Goal: Task Accomplishment & Management: Manage account settings

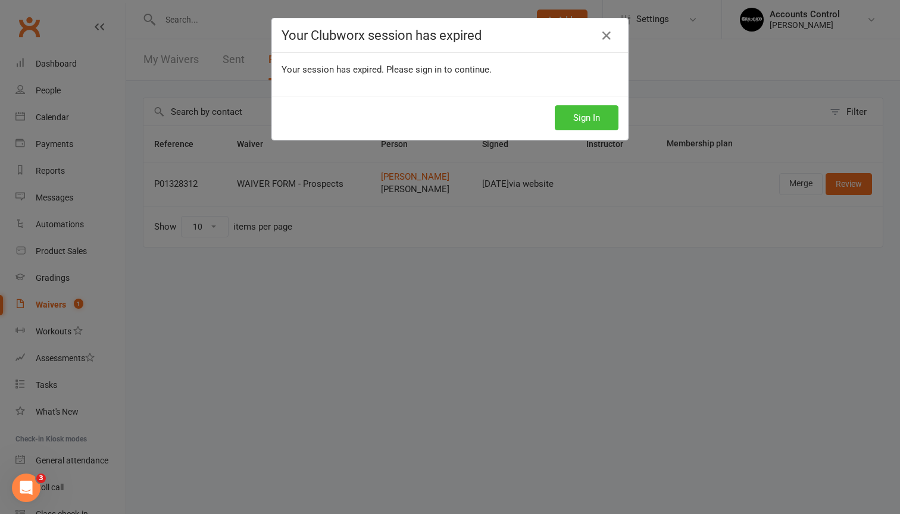
click at [584, 121] on button "Sign In" at bounding box center [587, 117] width 64 height 25
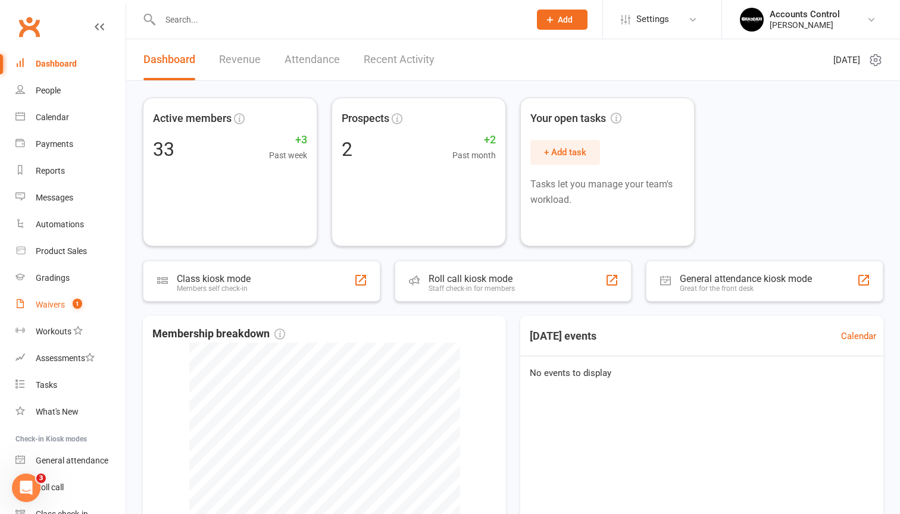
click at [54, 301] on div "Waivers" at bounding box center [50, 305] width 29 height 10
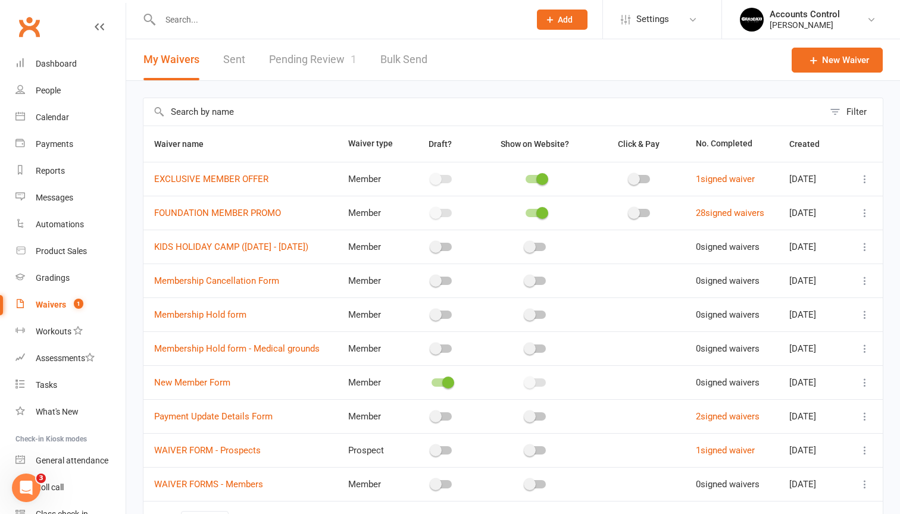
click at [319, 54] on link "Pending Review 1" at bounding box center [313, 59] width 88 height 41
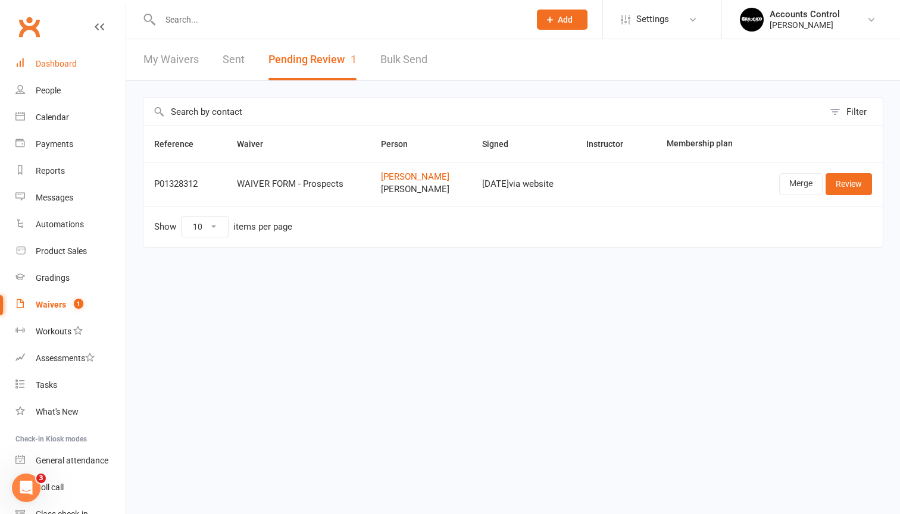
click at [51, 57] on link "Dashboard" at bounding box center [70, 64] width 110 height 27
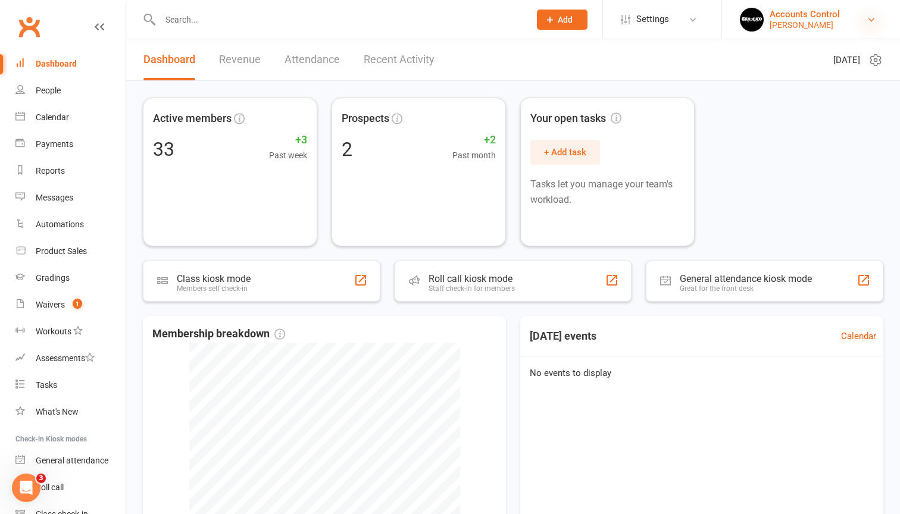
click at [869, 17] on icon at bounding box center [872, 20] width 10 height 10
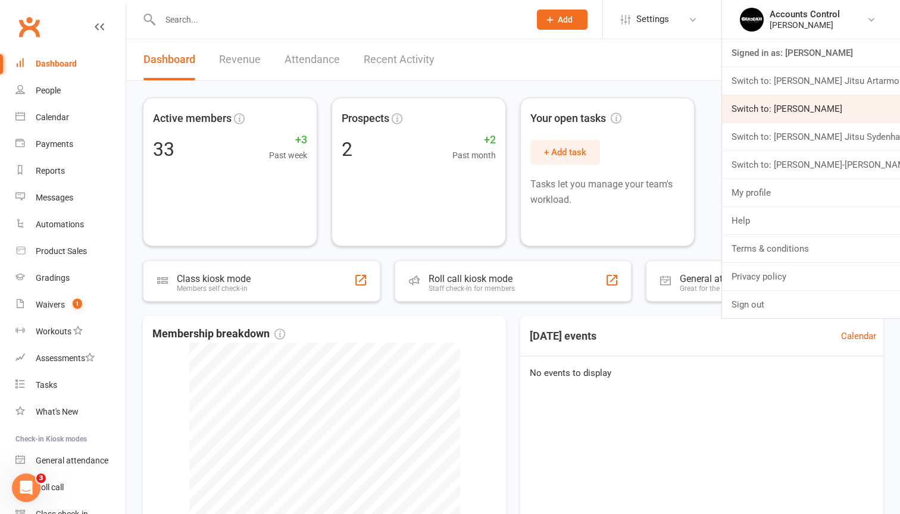
click at [845, 104] on link "Switch to: [PERSON_NAME]" at bounding box center [811, 108] width 178 height 27
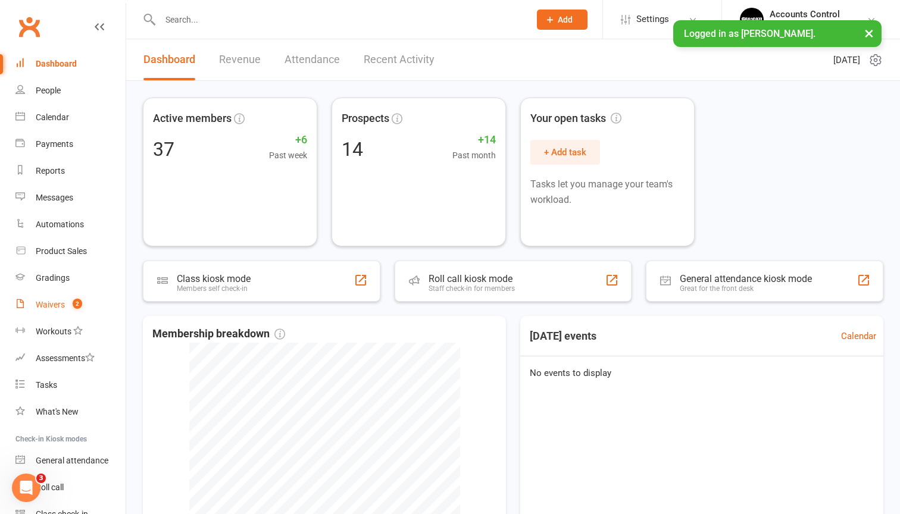
click at [67, 311] on link "Waivers 2" at bounding box center [70, 305] width 110 height 27
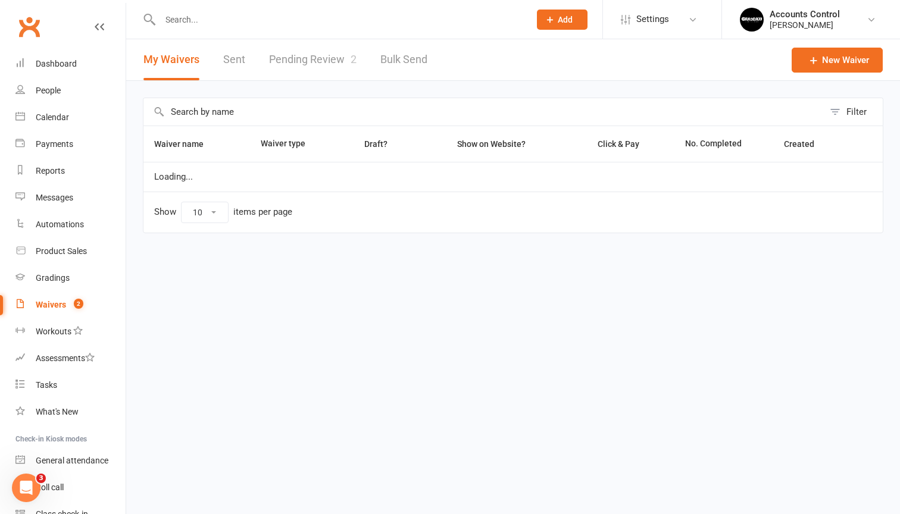
click at [326, 59] on link "Pending Review 2" at bounding box center [313, 59] width 88 height 41
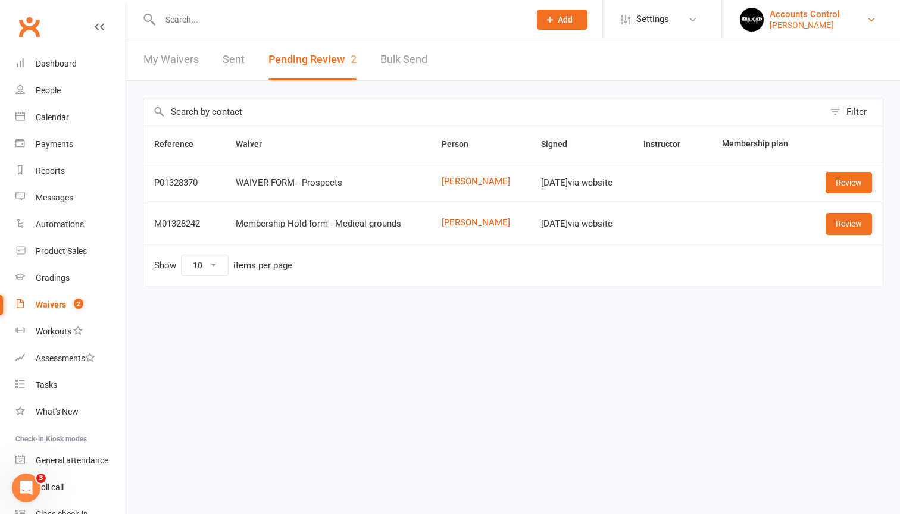
click at [840, 26] on div "Braddah Jiu Jitsu Maroubra" at bounding box center [805, 25] width 70 height 11
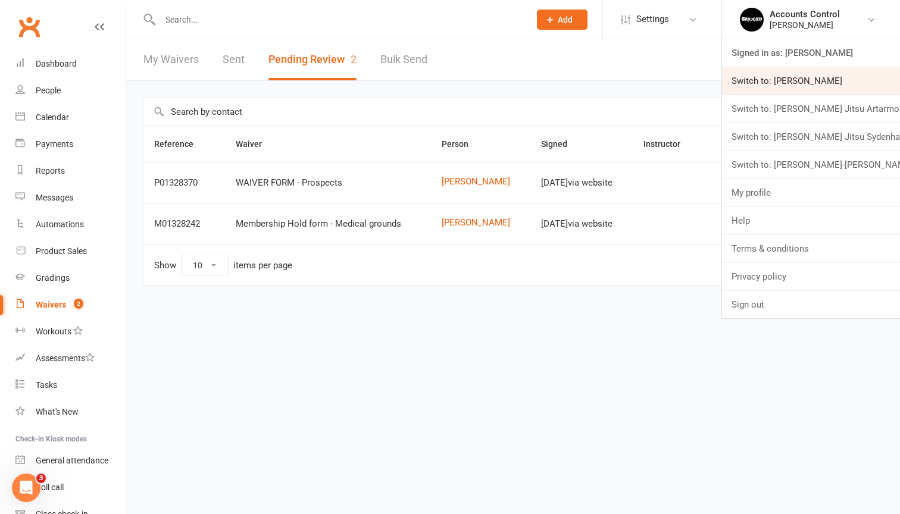
click at [830, 84] on link "Switch to: Braddah Eastwood" at bounding box center [811, 80] width 178 height 27
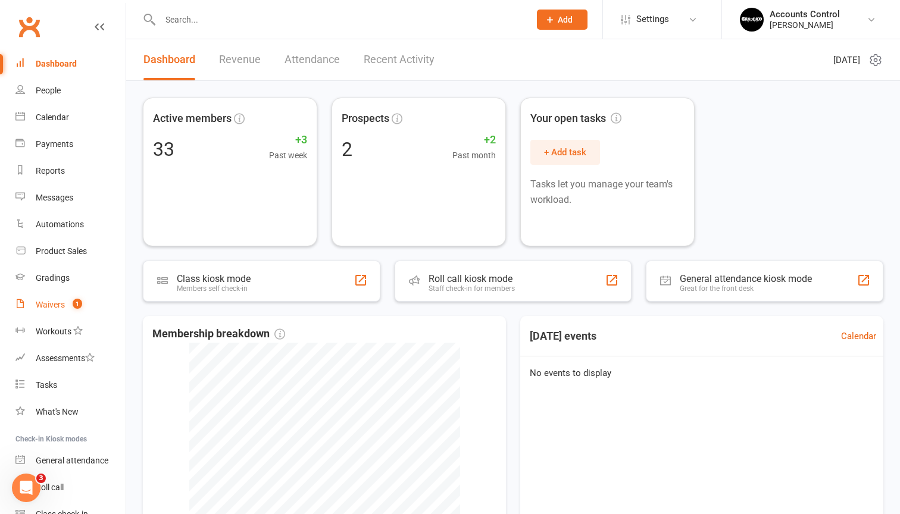
click at [48, 301] on div "Waivers" at bounding box center [50, 305] width 29 height 10
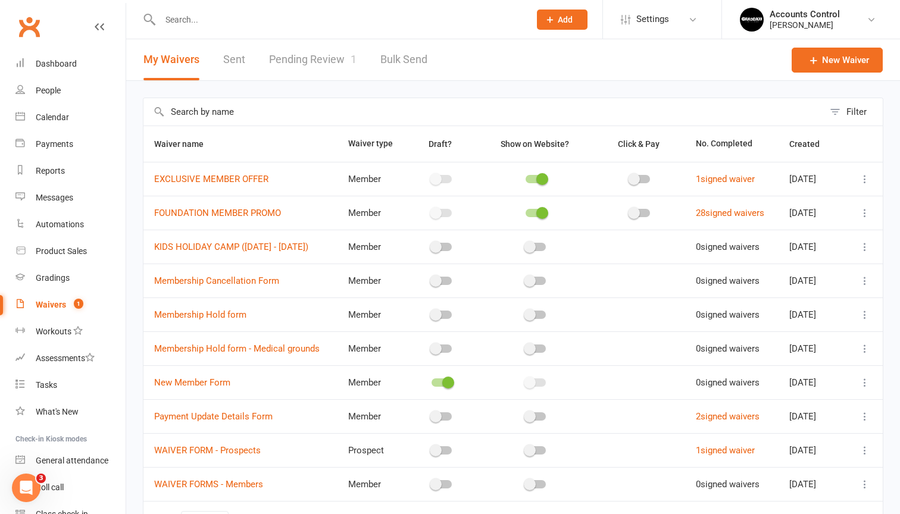
click at [316, 70] on link "Pending Review 1" at bounding box center [313, 59] width 88 height 41
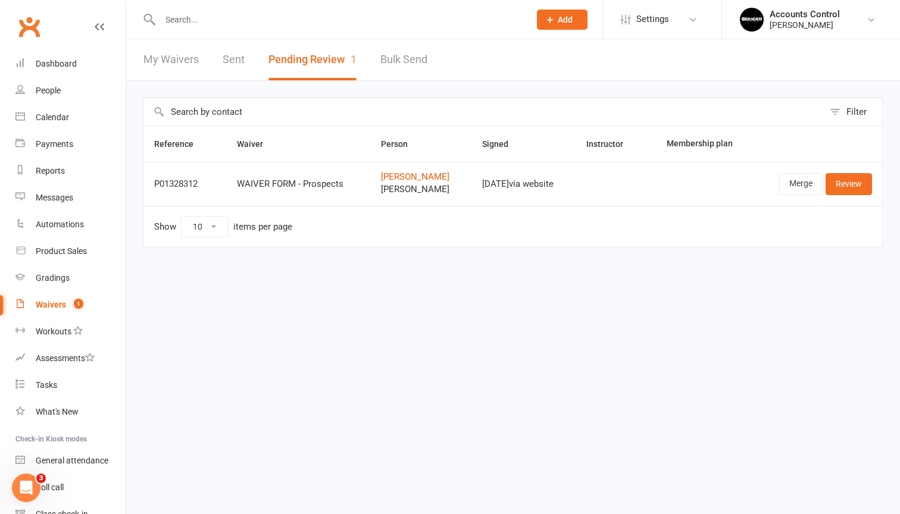
click at [635, 298] on html "Prospect Member Non-attending contact Class / event Appointment Grading event T…" at bounding box center [450, 149] width 900 height 298
click at [46, 80] on link "People" at bounding box center [70, 90] width 110 height 27
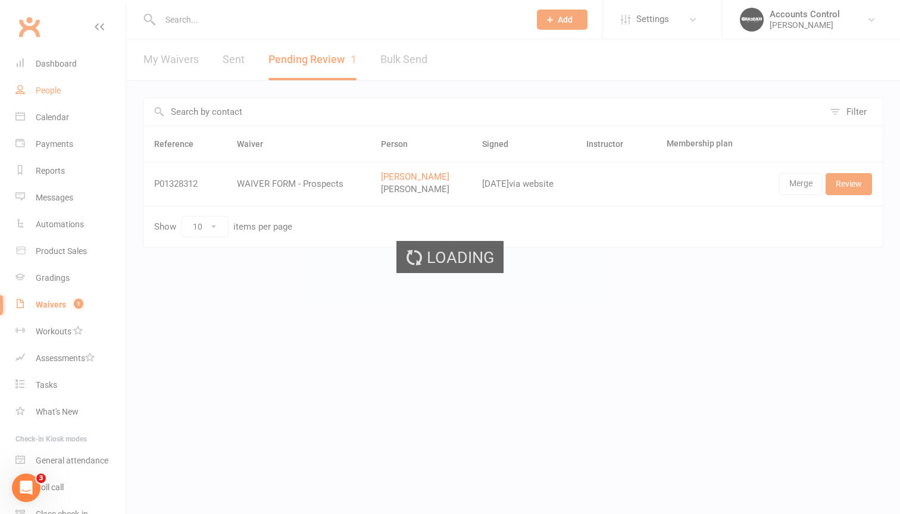
select select "50"
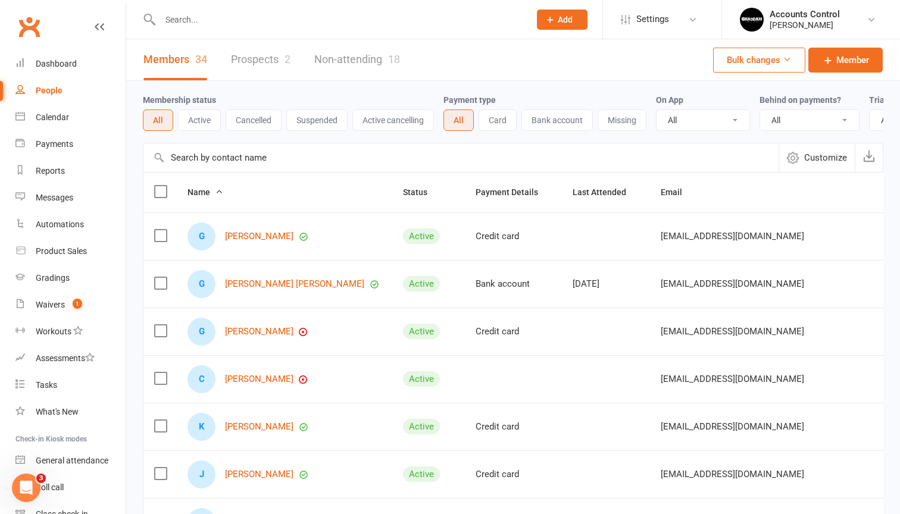
click at [549, 15] on icon at bounding box center [550, 19] width 11 height 11
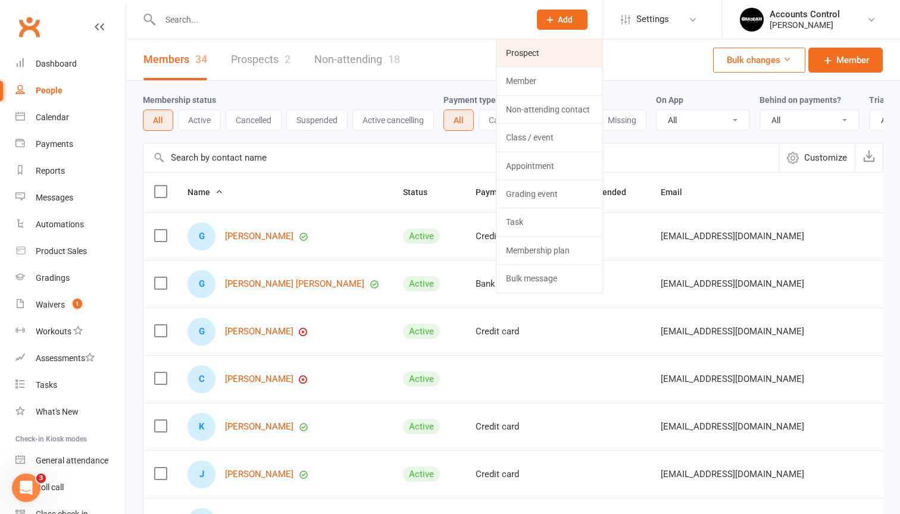
click at [512, 55] on link "Prospect" at bounding box center [550, 52] width 106 height 27
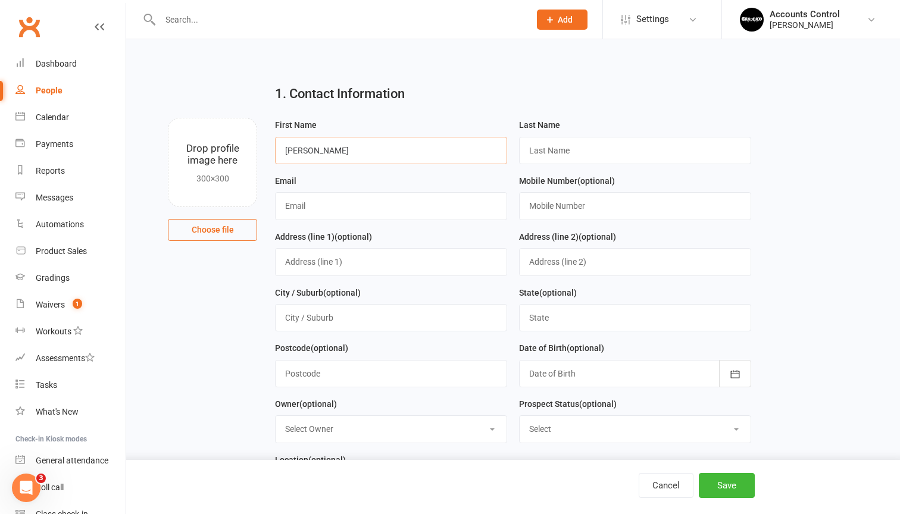
type input "Michael"
type input "yan"
type input "ymyx2303@126.com"
type input "0425007017"
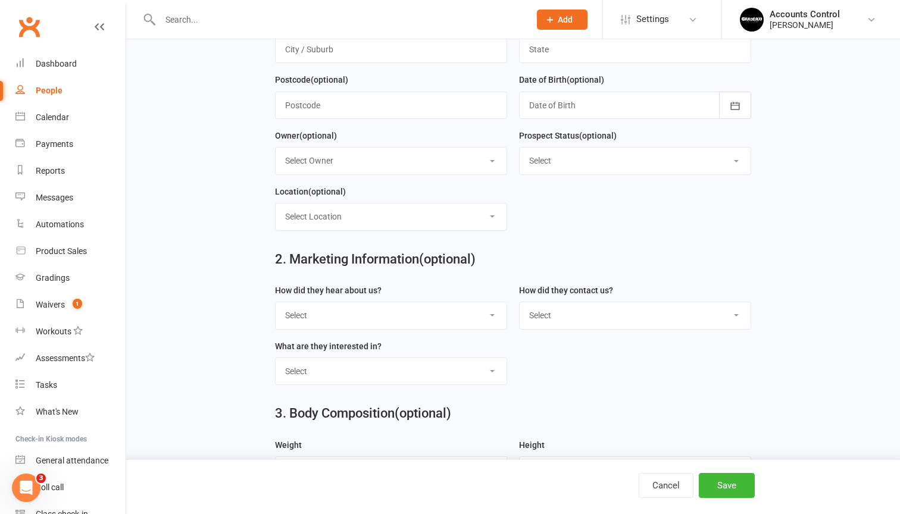
scroll to position [271, 0]
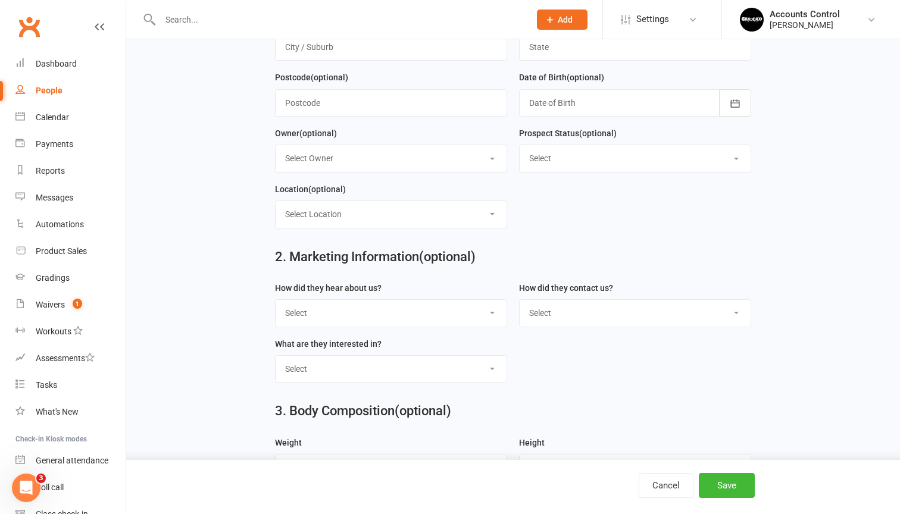
select select "Through A Friend"
select select "In-Facility"
click at [363, 383] on div "What are they interested in? Select Classes Personal Training Weight Loss Body …" at bounding box center [391, 365] width 244 height 56
select select "Classes"
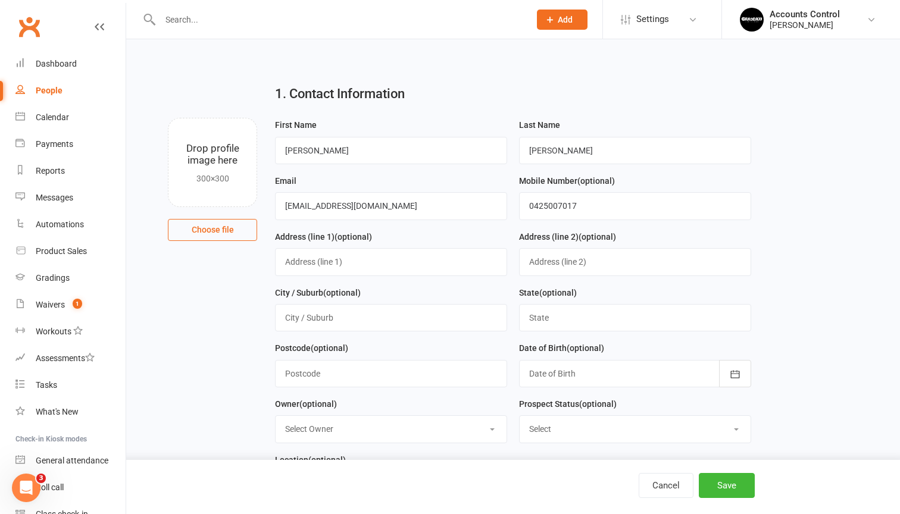
scroll to position [0, 0]
click at [727, 488] on button "Save" at bounding box center [727, 485] width 56 height 25
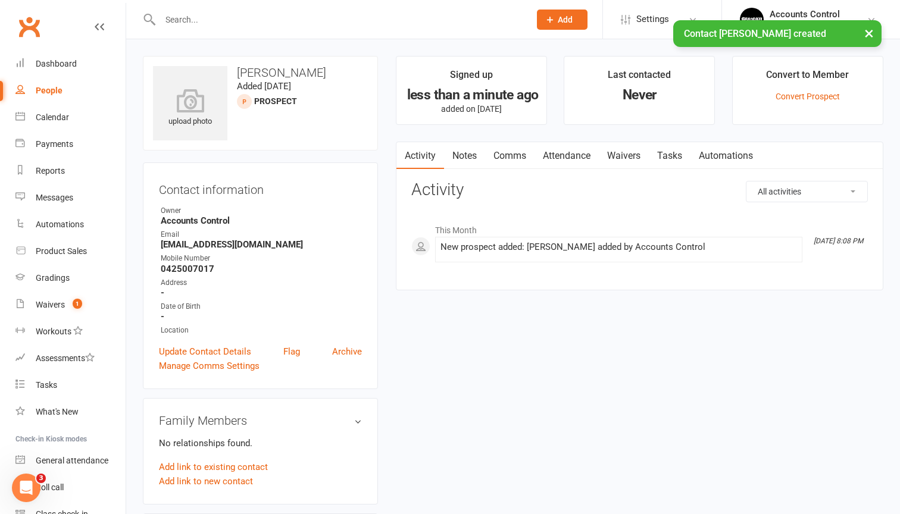
click at [45, 85] on link "People" at bounding box center [70, 90] width 110 height 27
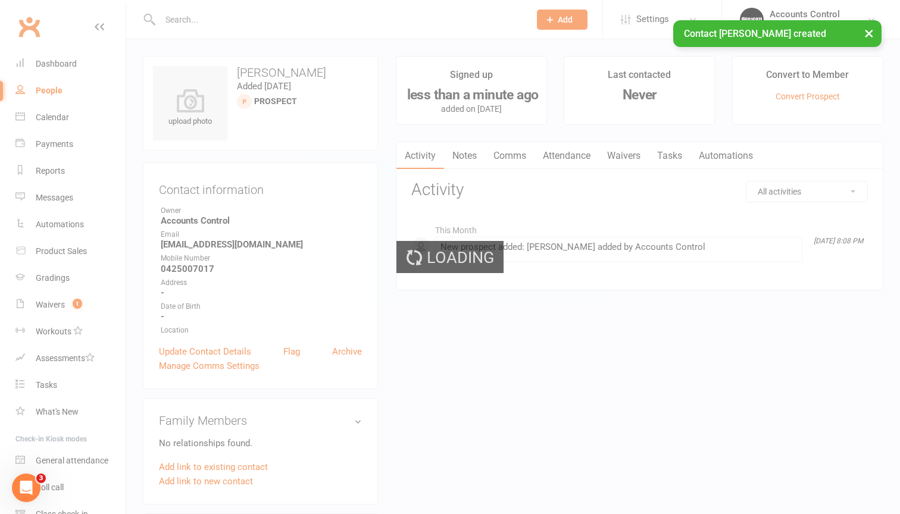
select select "50"
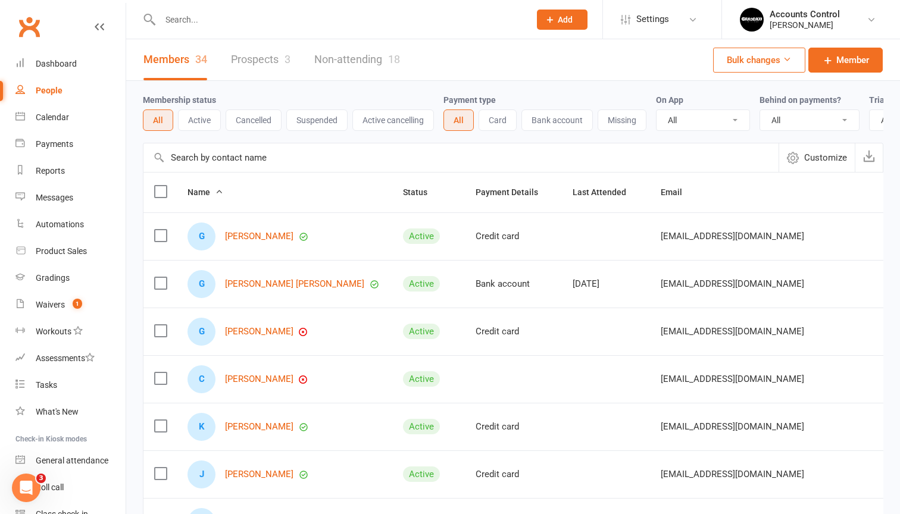
click at [252, 54] on link "Prospects 3" at bounding box center [261, 59] width 60 height 41
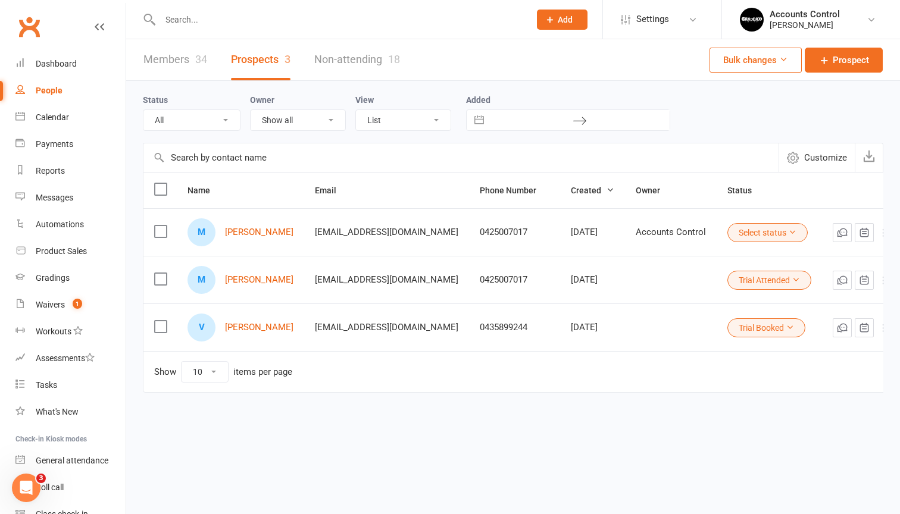
click at [572, 17] on span "Add" at bounding box center [565, 20] width 15 height 10
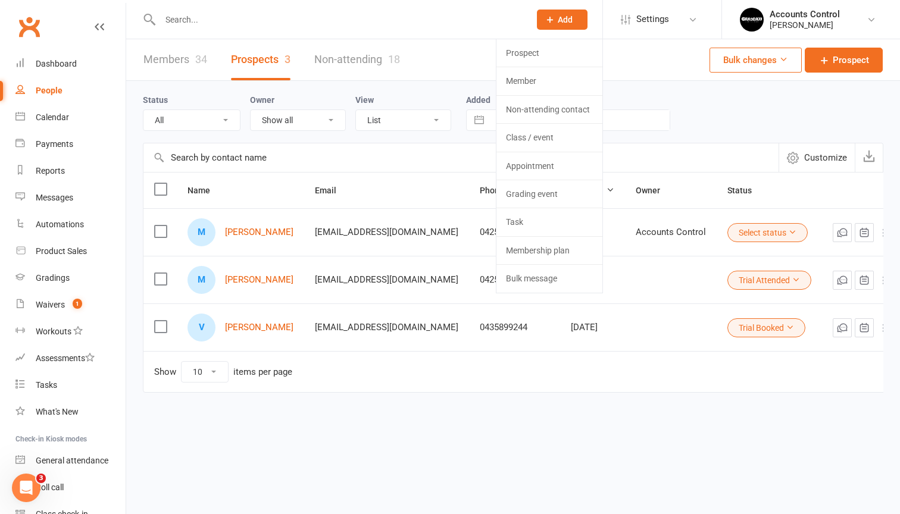
click at [420, 148] on input "text" at bounding box center [460, 157] width 635 height 29
click at [470, 438] on div "Members 34 Prospects 3 Non-attending 18 Bulk changes Prospect Status All (No st…" at bounding box center [513, 239] width 774 height 400
click at [274, 233] on link "Michael yan" at bounding box center [259, 232] width 68 height 10
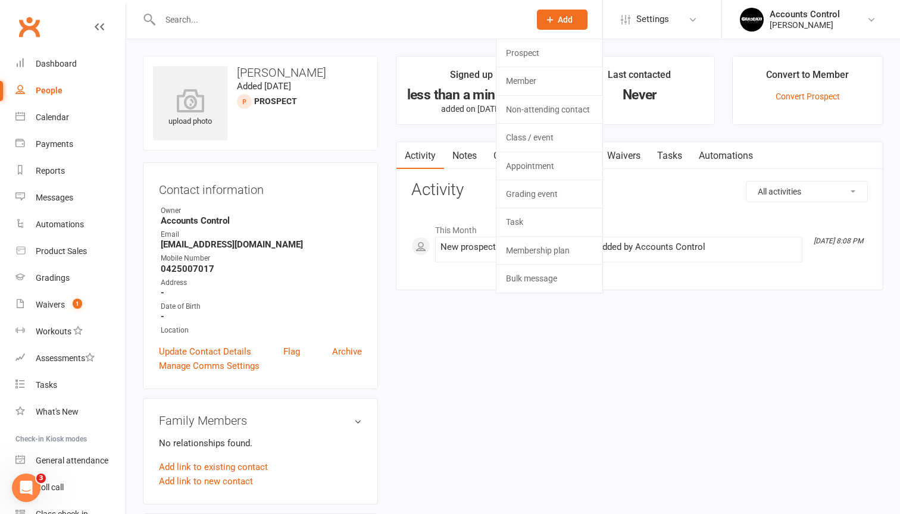
click at [401, 209] on div "Activity Notes Comms Attendance Waivers Tasks Automations All activities Bookin…" at bounding box center [640, 216] width 488 height 149
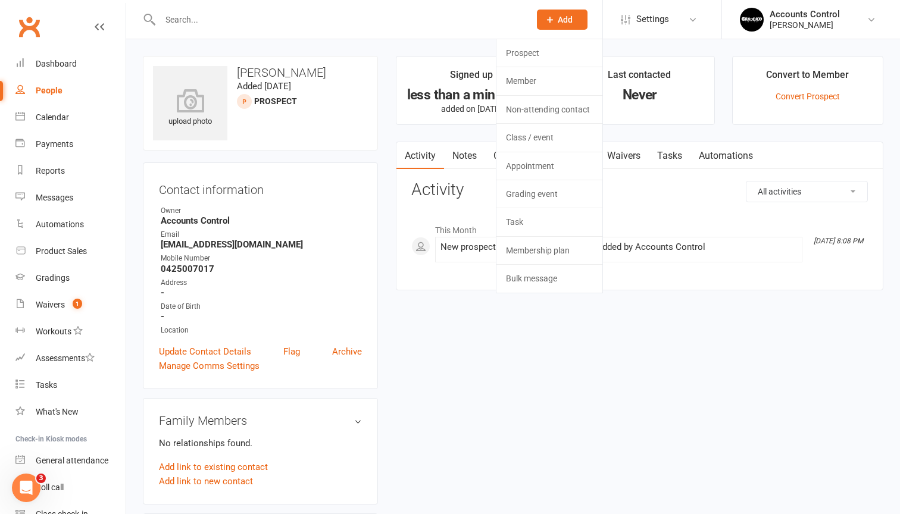
click at [547, 16] on icon at bounding box center [550, 19] width 11 height 11
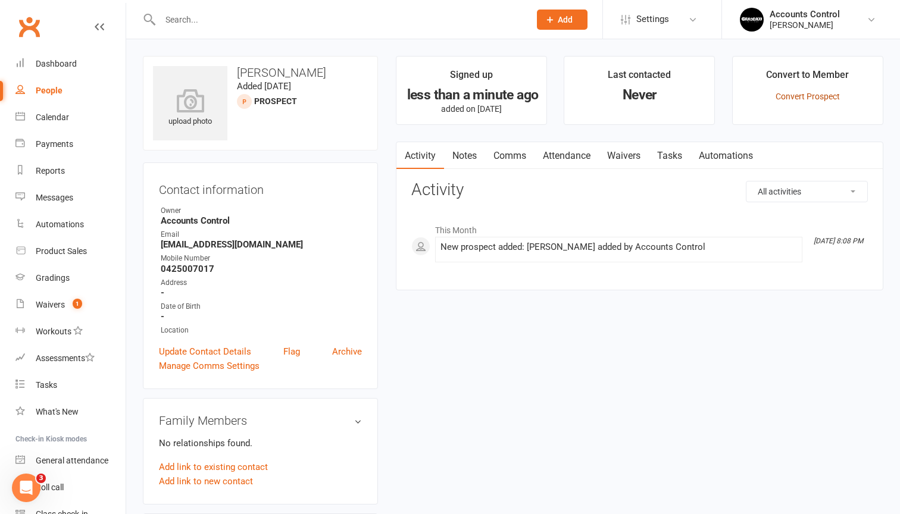
click at [833, 97] on link "Convert Prospect" at bounding box center [808, 97] width 64 height 10
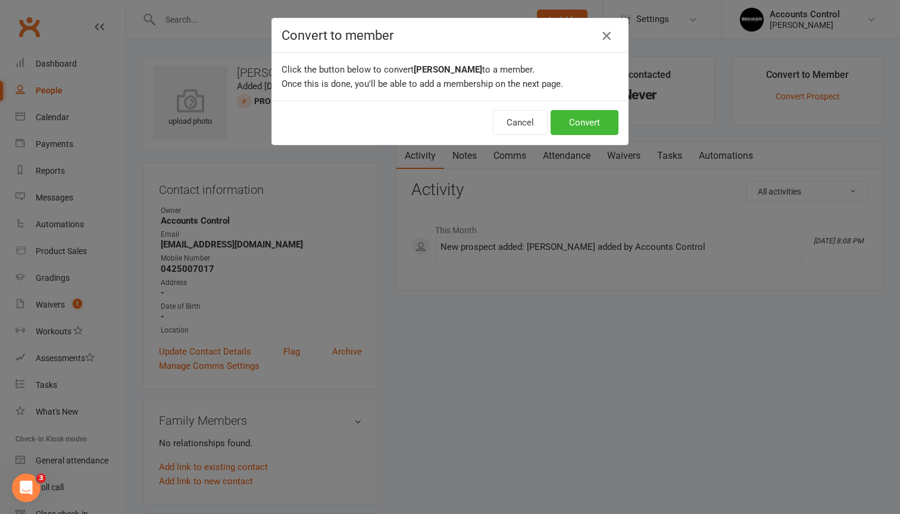
click at [608, 39] on icon "button" at bounding box center [606, 36] width 14 height 14
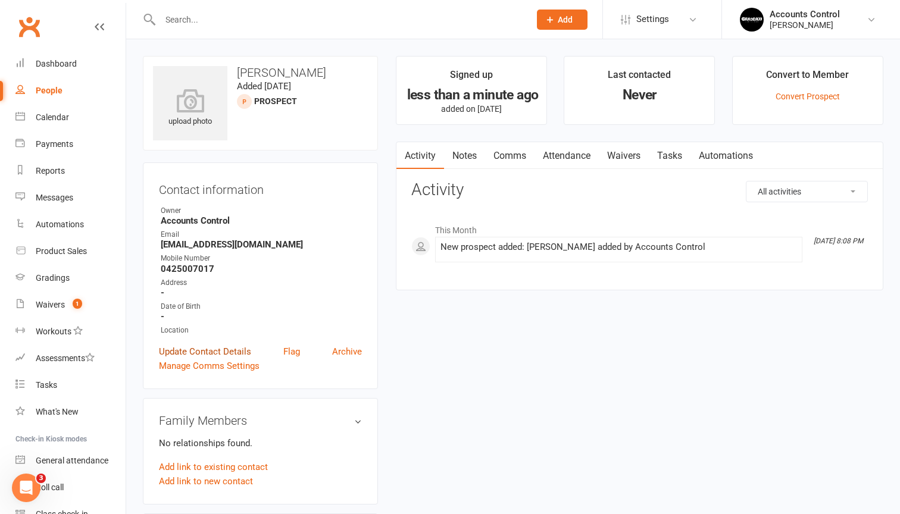
click at [220, 350] on link "Update Contact Details" at bounding box center [205, 352] width 92 height 14
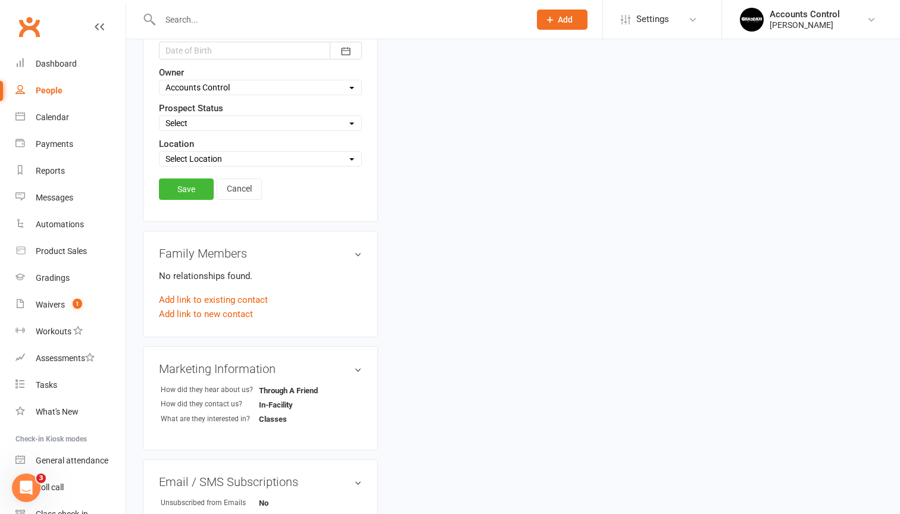
scroll to position [545, 0]
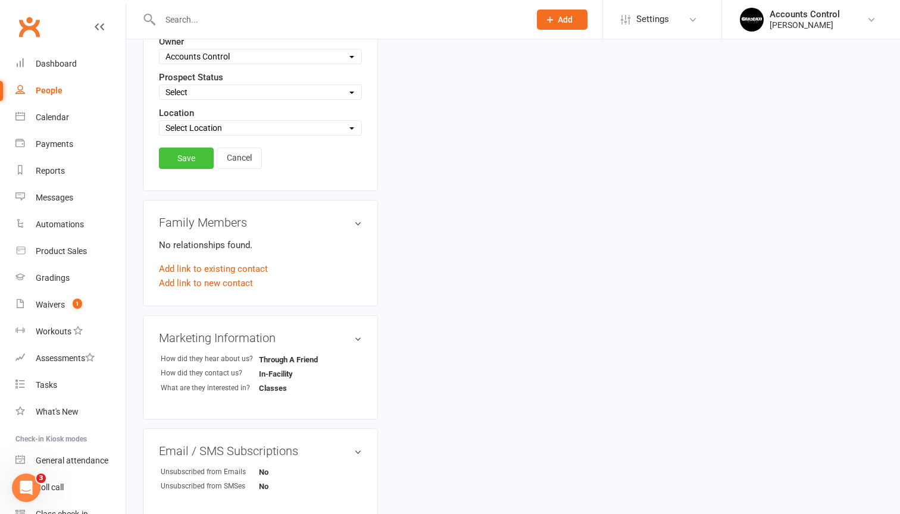
type input "yang"
click at [191, 159] on link "Save" at bounding box center [186, 158] width 55 height 21
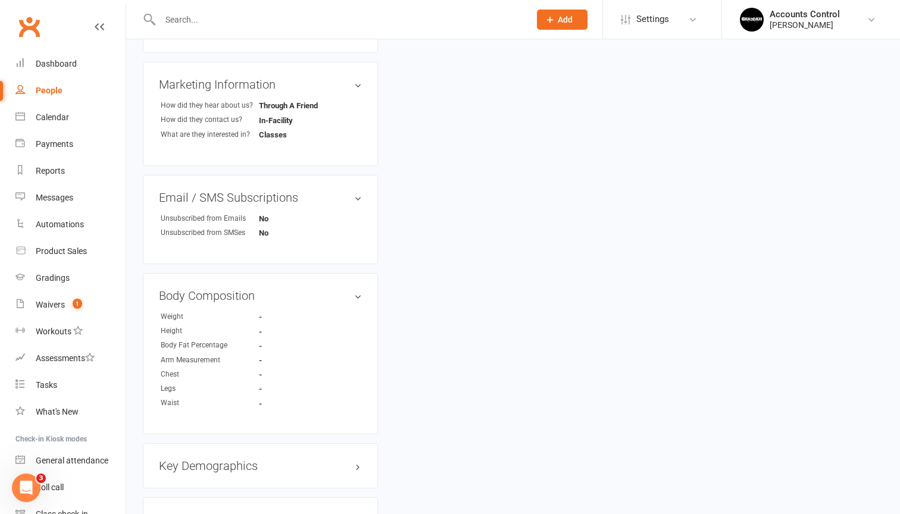
scroll to position [461, 0]
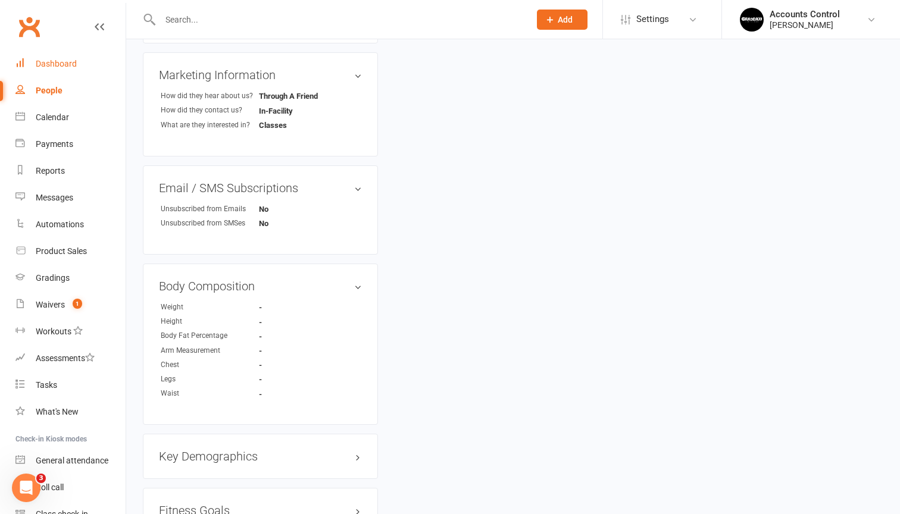
click at [57, 61] on div "Dashboard" at bounding box center [56, 64] width 41 height 10
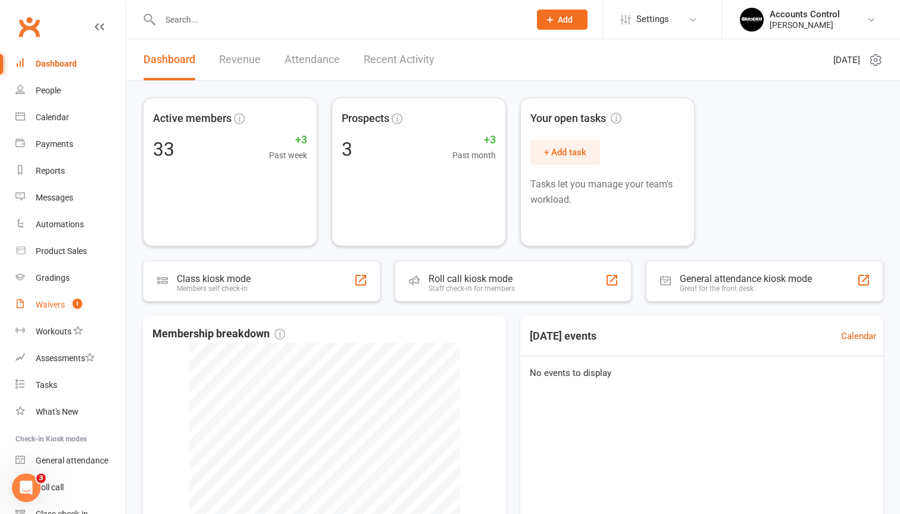
click at [65, 298] on link "Waivers 1" at bounding box center [70, 305] width 110 height 27
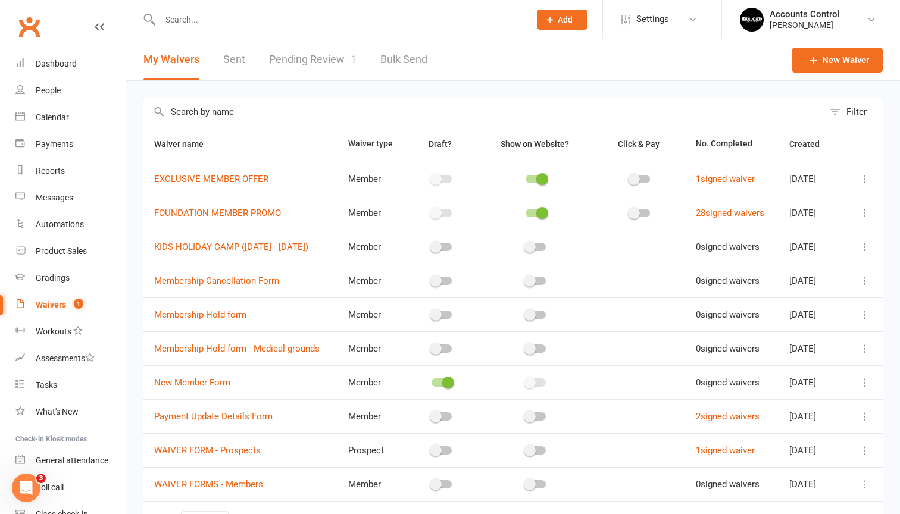
click at [322, 60] on link "Pending Review 1" at bounding box center [313, 59] width 88 height 41
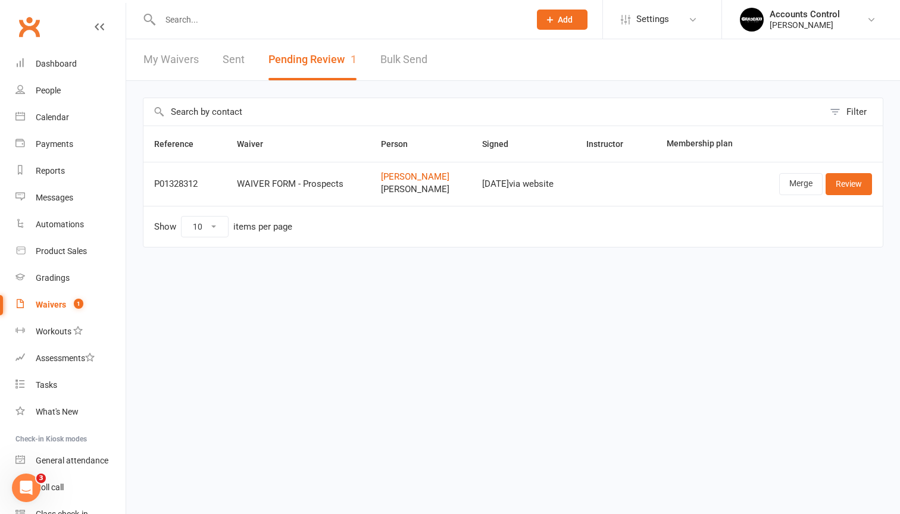
click at [45, 304] on div "Waivers" at bounding box center [51, 305] width 30 height 10
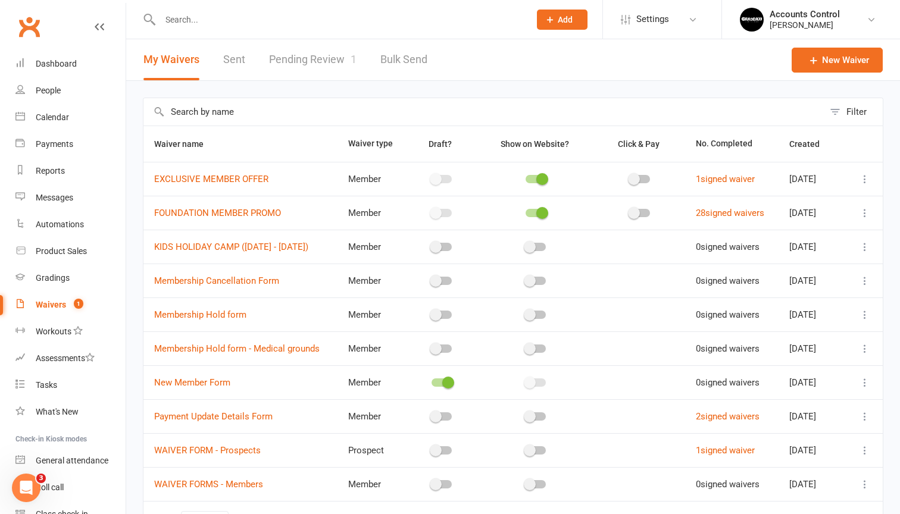
click at [288, 54] on link "Pending Review 1" at bounding box center [313, 59] width 88 height 41
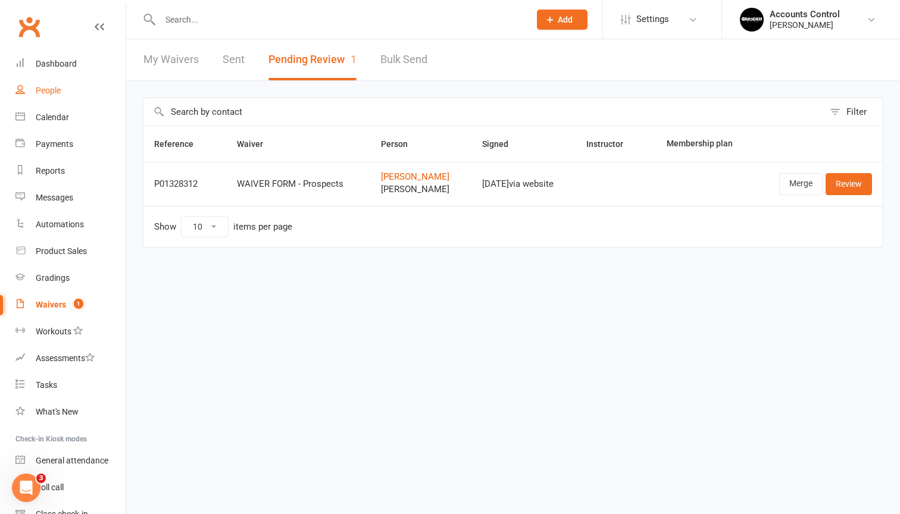
click at [77, 93] on link "People" at bounding box center [70, 90] width 110 height 27
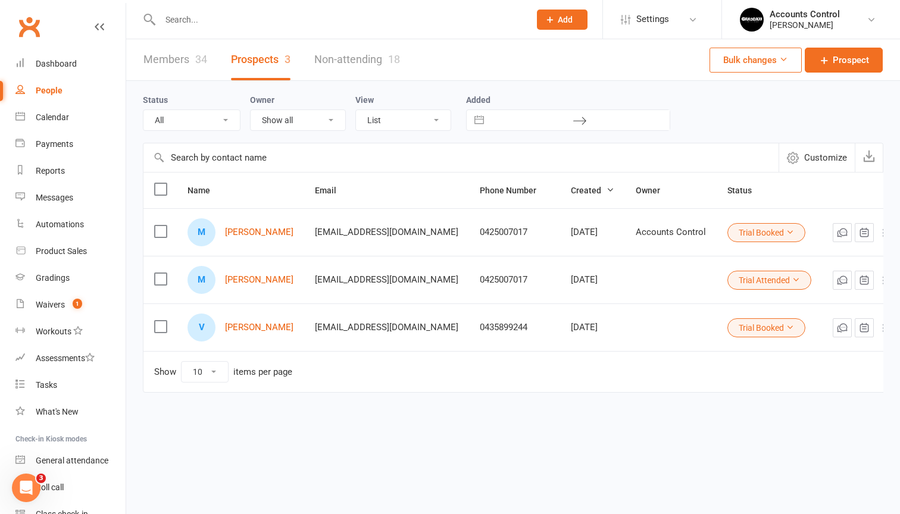
click at [770, 236] on button "Trial Booked" at bounding box center [766, 232] width 78 height 19
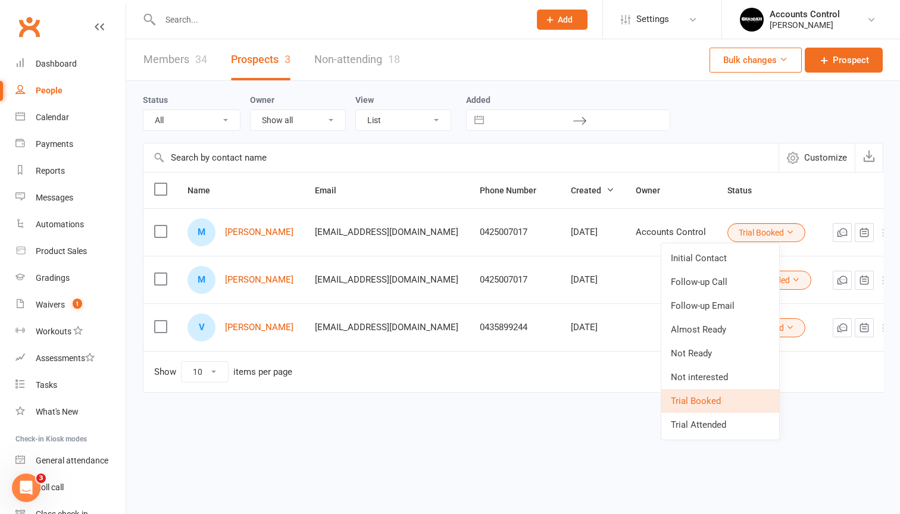
click at [697, 402] on link "Trial Booked" at bounding box center [720, 401] width 118 height 24
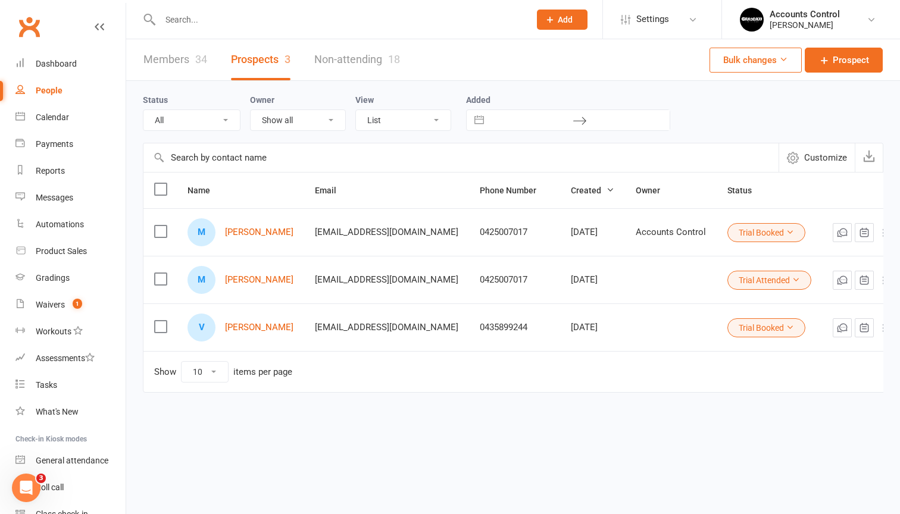
click at [878, 233] on icon at bounding box center [884, 233] width 12 height 12
click at [783, 200] on th "Status" at bounding box center [769, 191] width 105 height 36
click at [727, 226] on button "Trial Booked" at bounding box center [766, 232] width 78 height 19
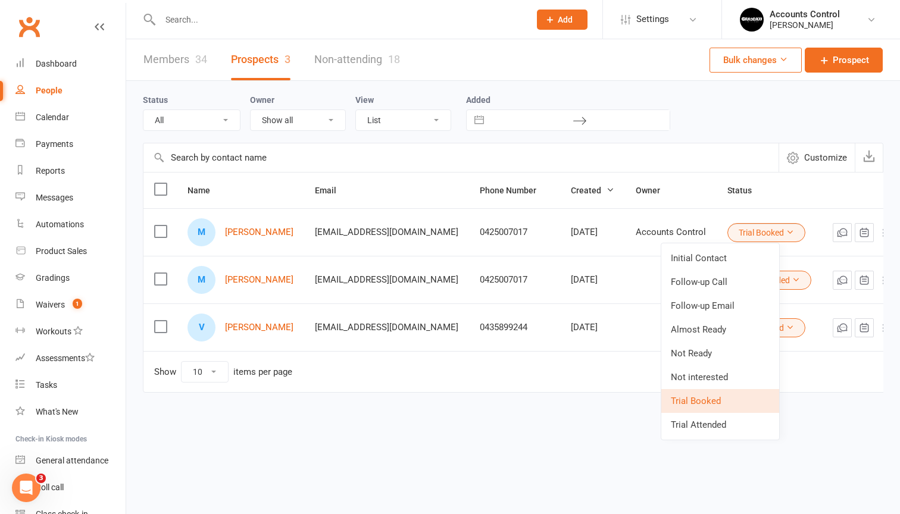
click at [688, 399] on link "Trial Booked" at bounding box center [720, 401] width 118 height 24
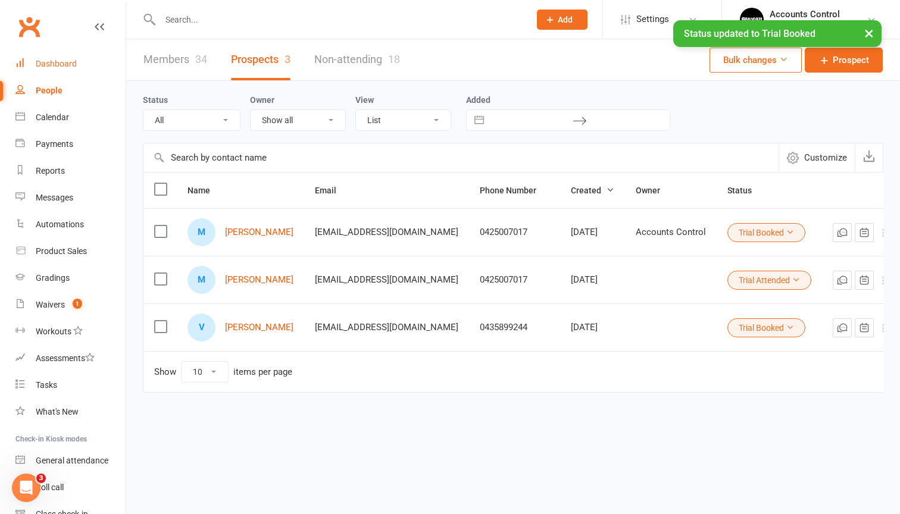
click at [56, 60] on div "Dashboard" at bounding box center [56, 64] width 41 height 10
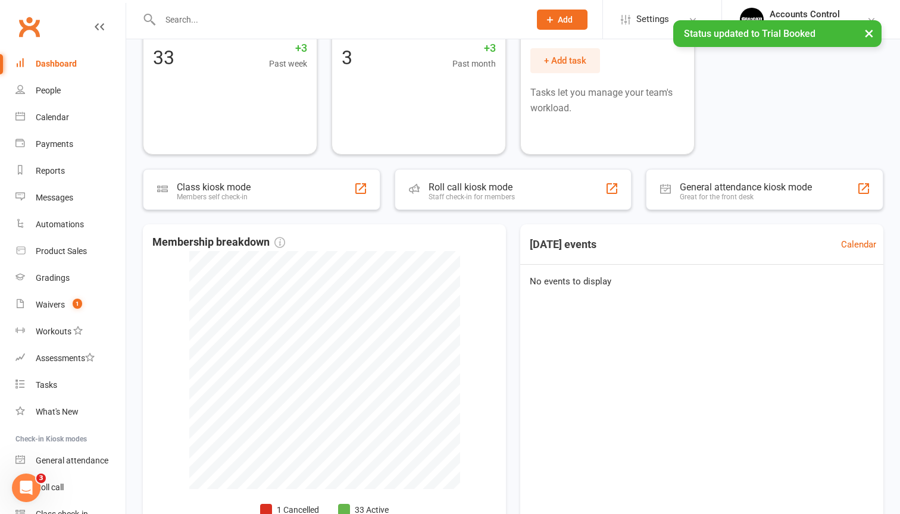
scroll to position [92, 0]
click at [839, 243] on link "Calendar" at bounding box center [833, 245] width 35 height 14
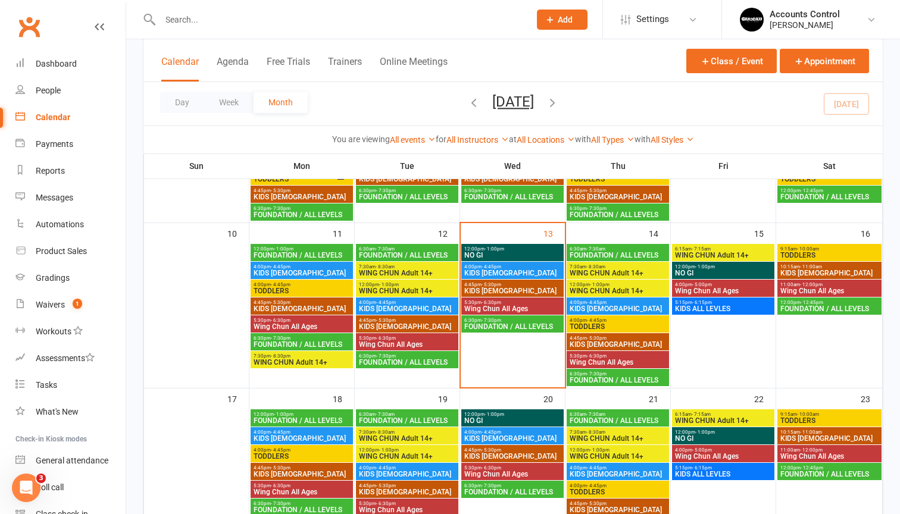
scroll to position [249, 0]
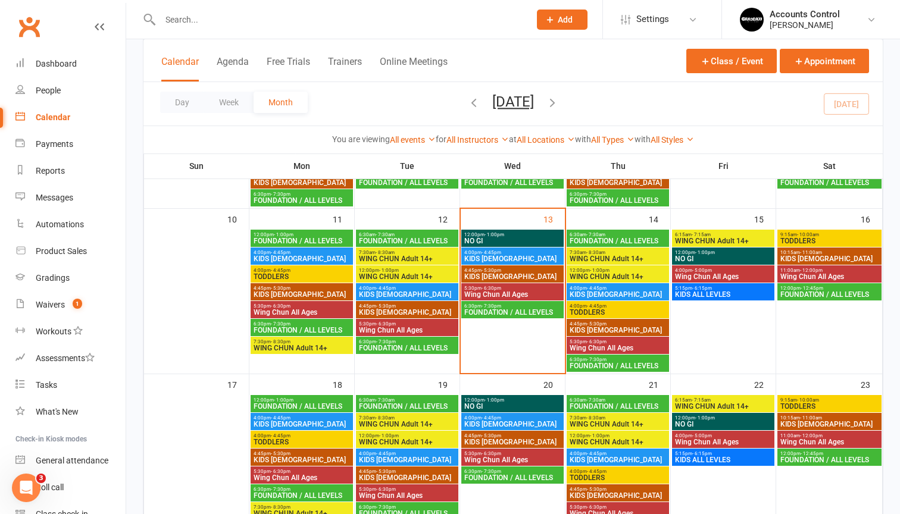
click at [615, 294] on span "KIDS 6 TO 9 YO" at bounding box center [618, 294] width 98 height 7
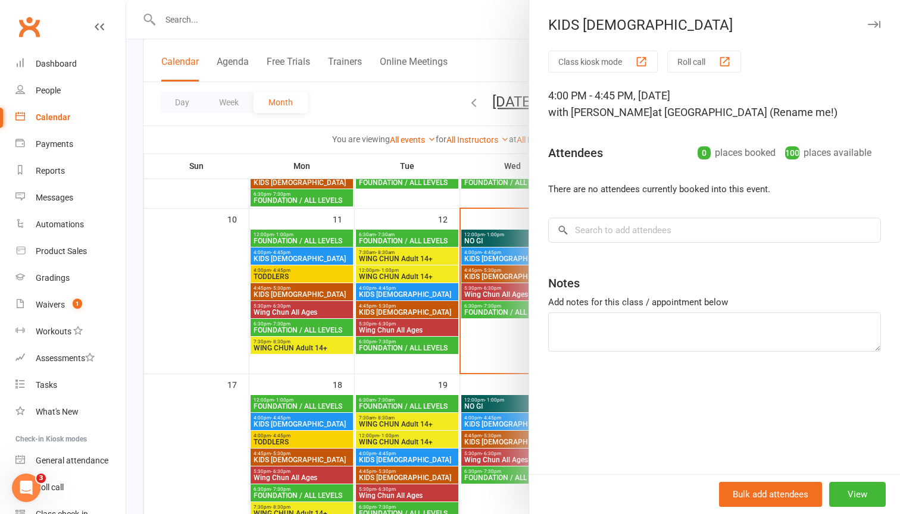
click at [508, 240] on div at bounding box center [513, 257] width 774 height 514
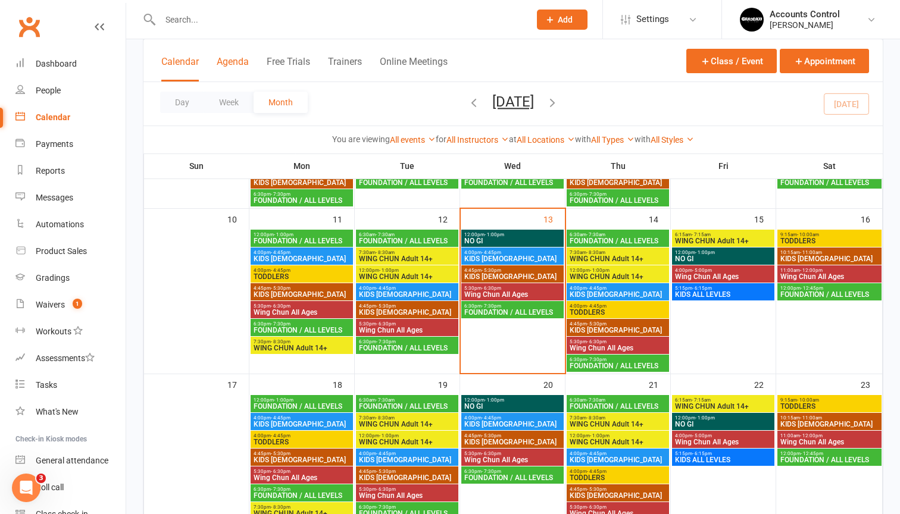
click at [243, 58] on button "Agenda" at bounding box center [233, 69] width 32 height 26
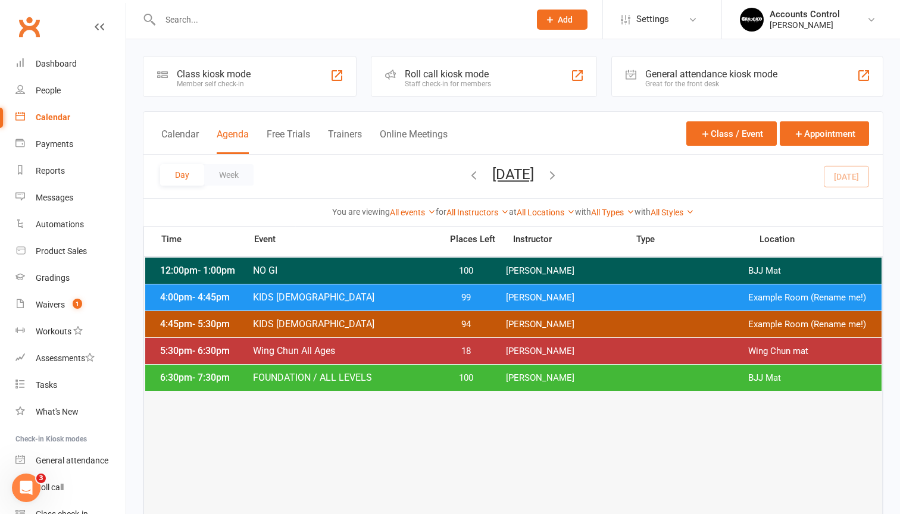
scroll to position [0, 0]
click at [559, 173] on icon "button" at bounding box center [552, 174] width 13 height 13
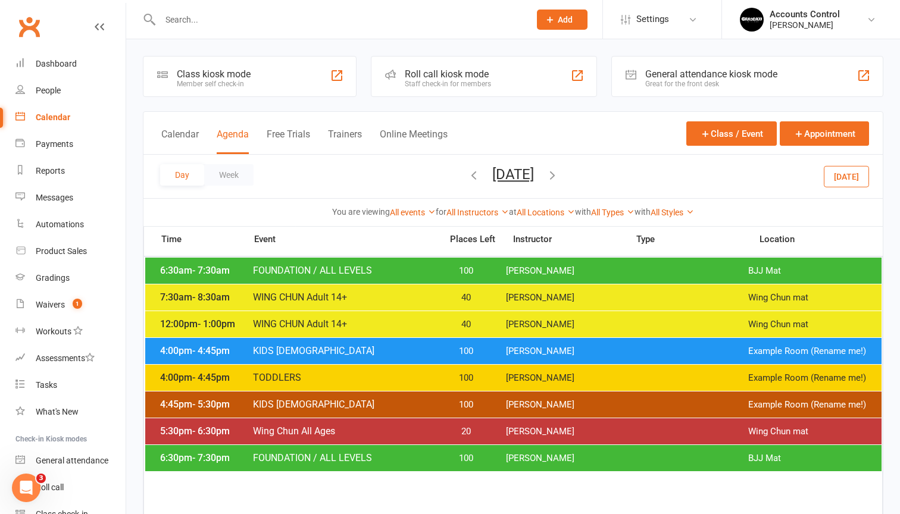
click at [615, 173] on div "Day Week Thursday, Aug 14, 2025 August 2025 Sun Mon Tue Wed Thu Fri Sat 27 28 2…" at bounding box center [512, 176] width 739 height 43
click at [51, 64] on div "Dashboard" at bounding box center [56, 64] width 41 height 10
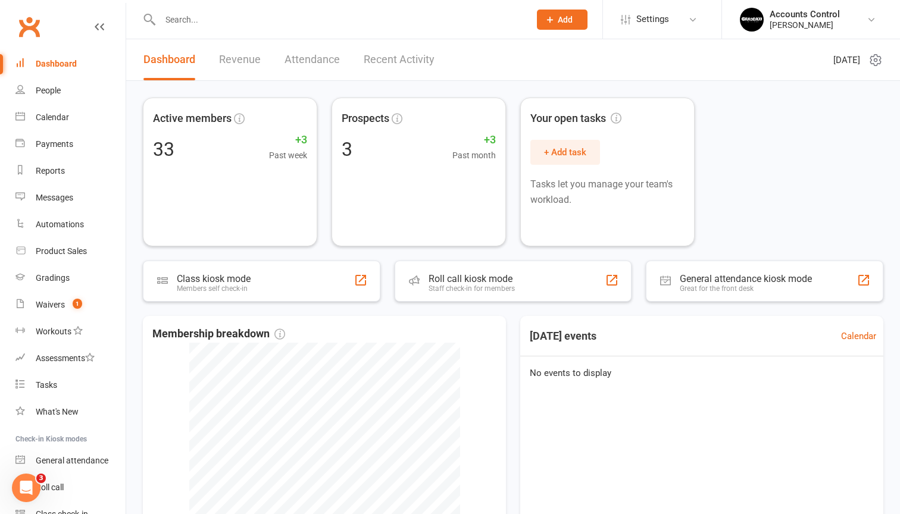
click at [65, 62] on div "Dashboard" at bounding box center [56, 64] width 41 height 10
click at [42, 92] on div "People" at bounding box center [48, 91] width 25 height 10
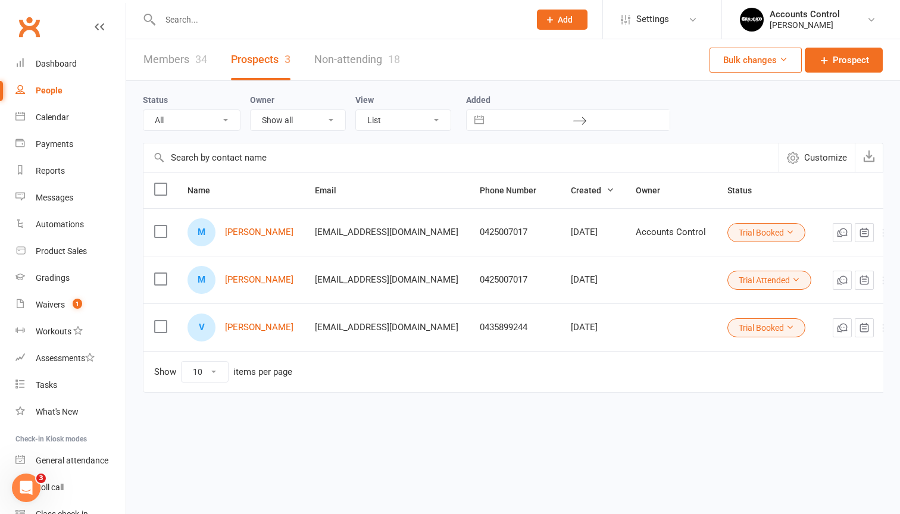
click at [232, 151] on input "text" at bounding box center [460, 157] width 635 height 29
click at [189, 68] on link "Members 34" at bounding box center [175, 59] width 64 height 41
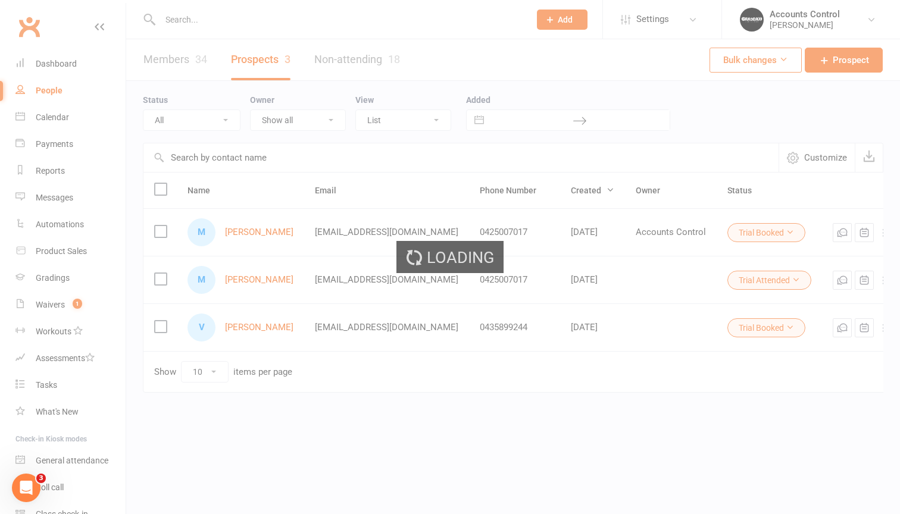
select select "50"
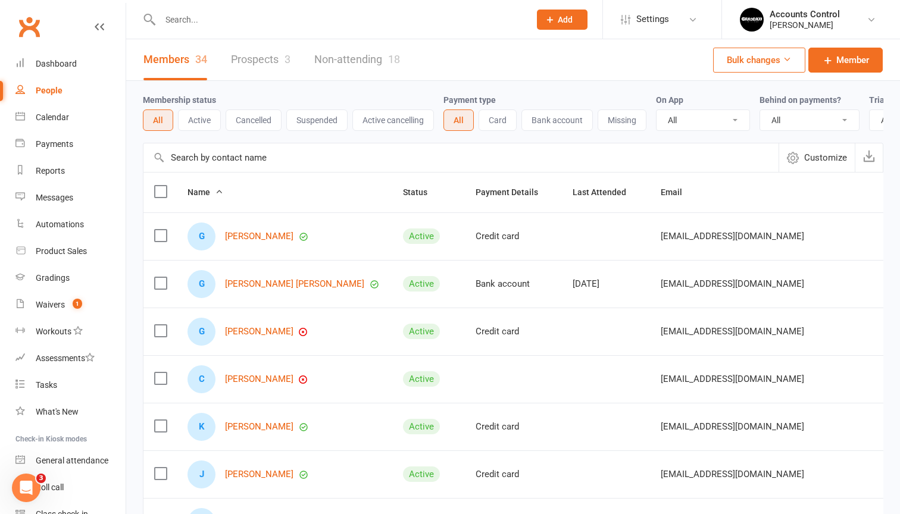
click at [232, 161] on input "text" at bounding box center [460, 157] width 635 height 29
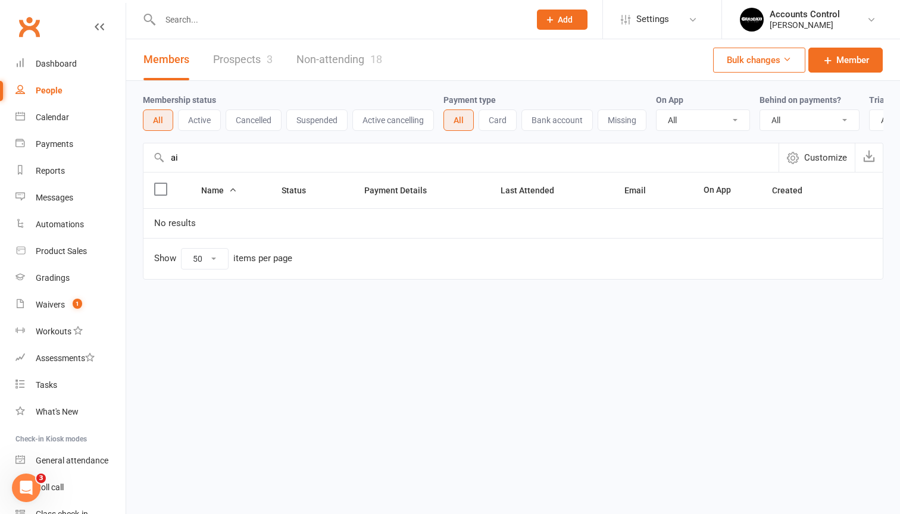
type input "a"
type input "t"
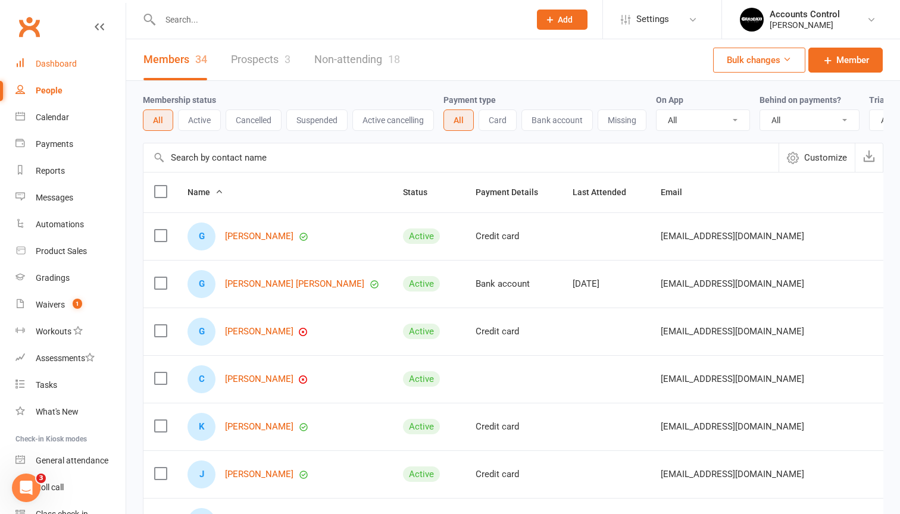
click at [57, 59] on div "Dashboard" at bounding box center [56, 64] width 41 height 10
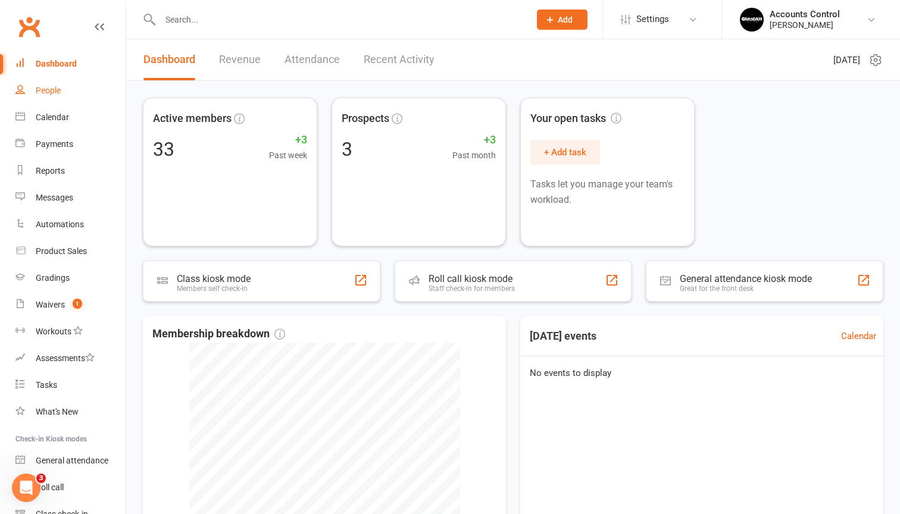
click at [57, 96] on link "People" at bounding box center [70, 90] width 110 height 27
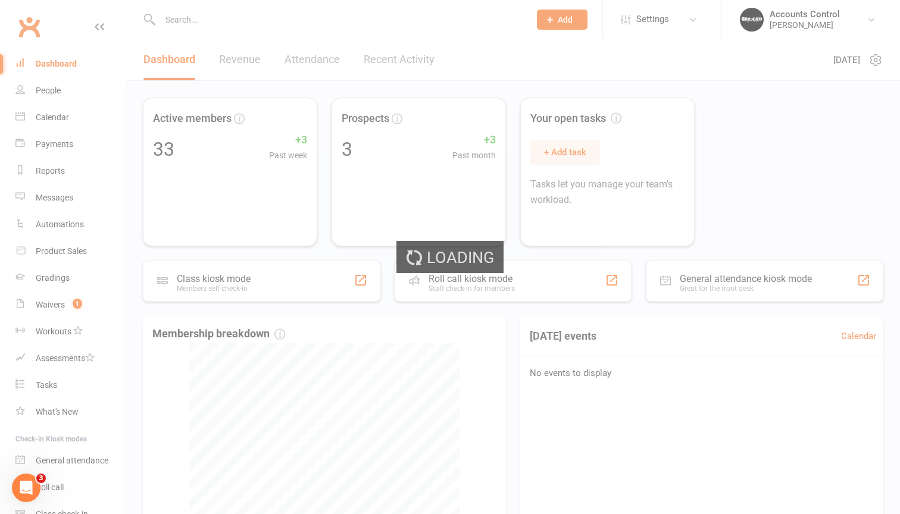
select select "50"
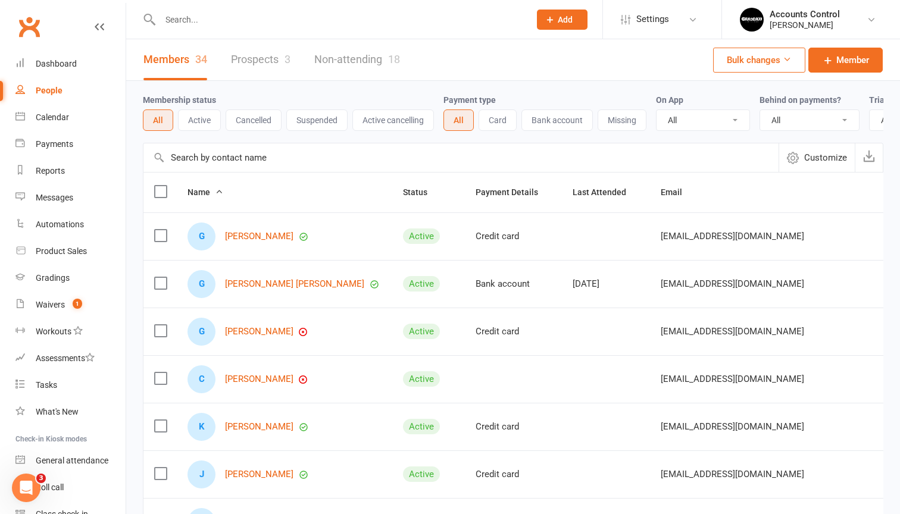
click at [191, 163] on input "text" at bounding box center [460, 157] width 635 height 29
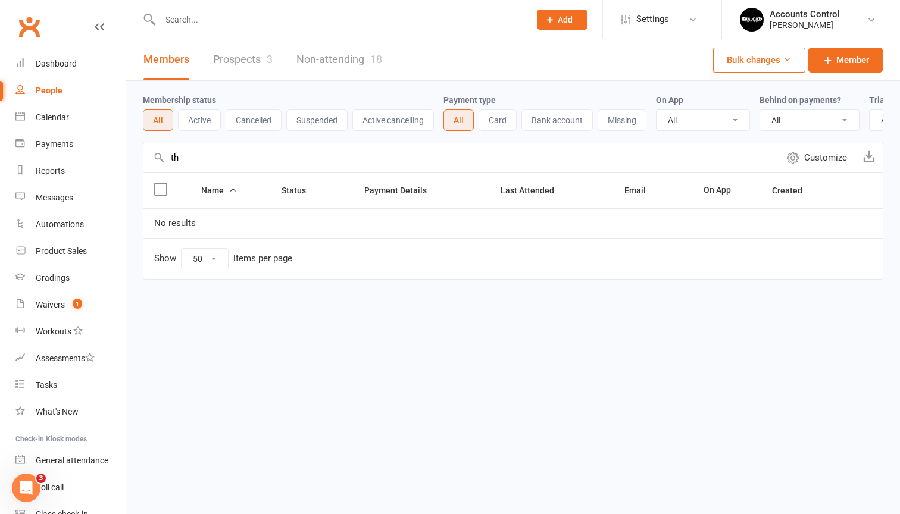
type input "t"
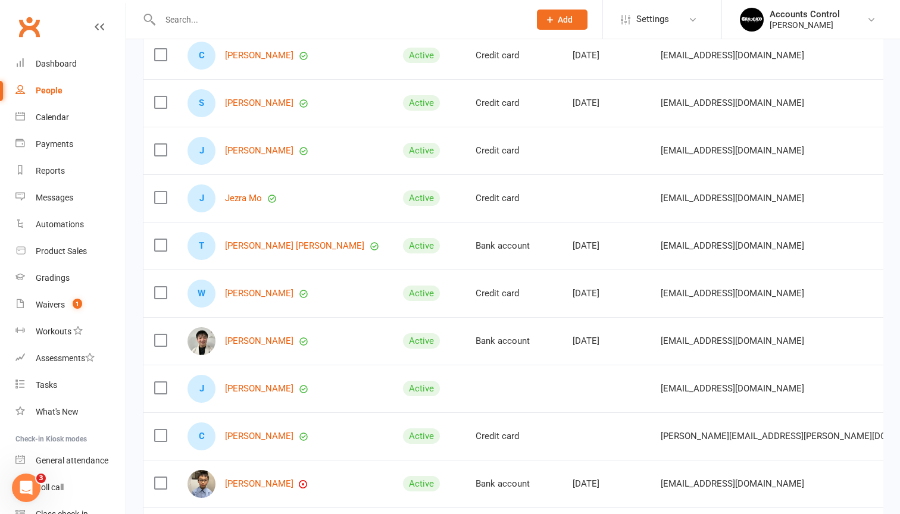
scroll to position [897, 0]
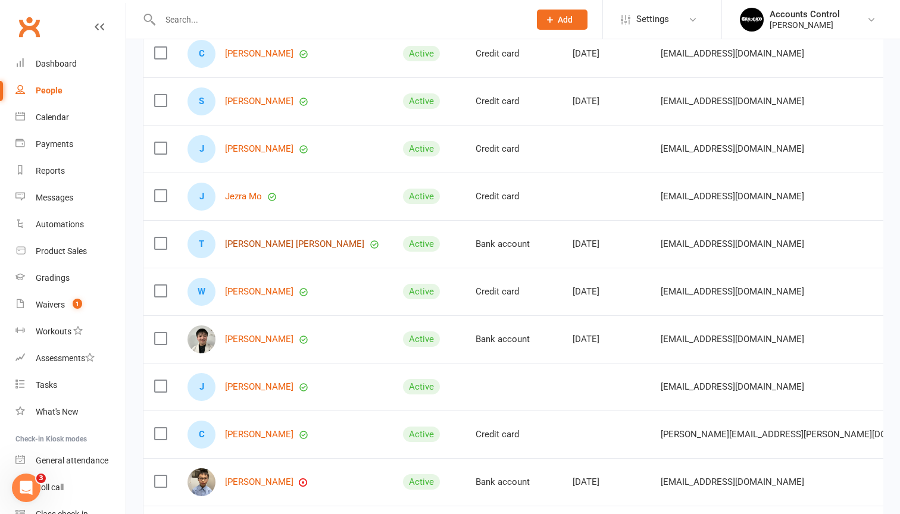
click at [270, 239] on link "[PERSON_NAME] [PERSON_NAME]" at bounding box center [294, 244] width 139 height 10
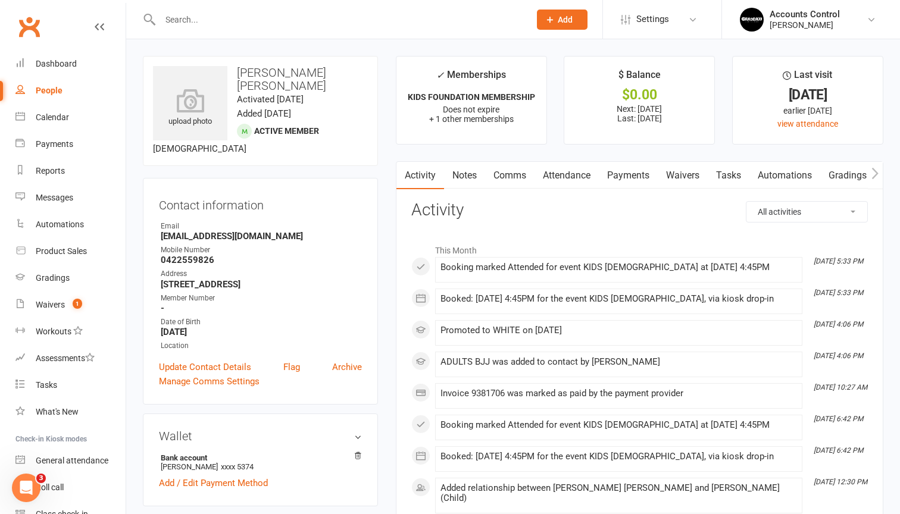
click at [645, 160] on main "✓ Memberships KIDS FOUNDATION MEMBERSHIP Does not expire + 1 other memberships …" at bounding box center [639, 513] width 505 height 914
click at [638, 167] on link "Payments" at bounding box center [628, 175] width 59 height 27
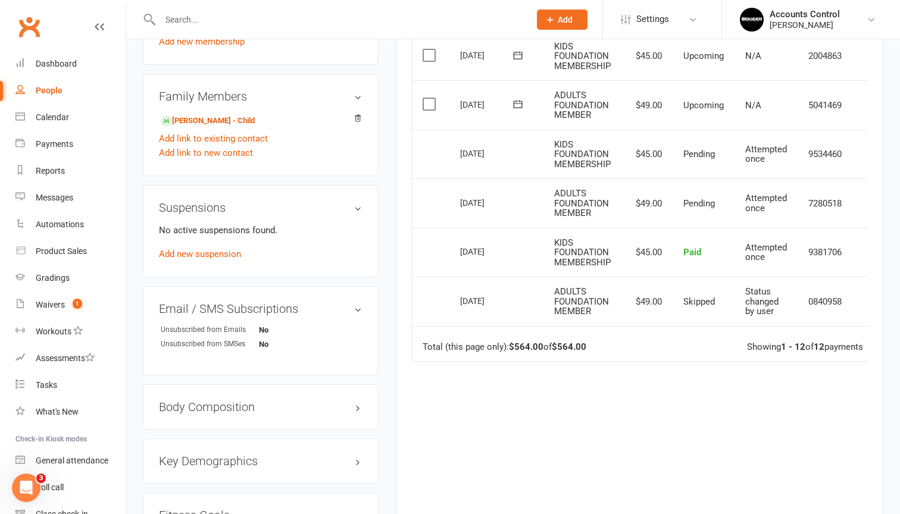
scroll to position [623, 0]
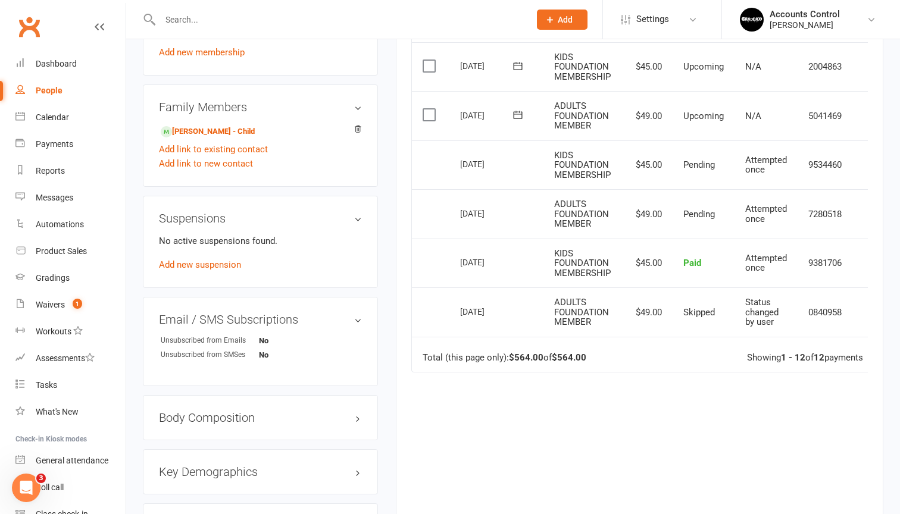
click at [666, 337] on td "Total (this page only): $564.00 of $564.00 Showing 1 - 12 of 12 payments" at bounding box center [650, 355] width 477 height 36
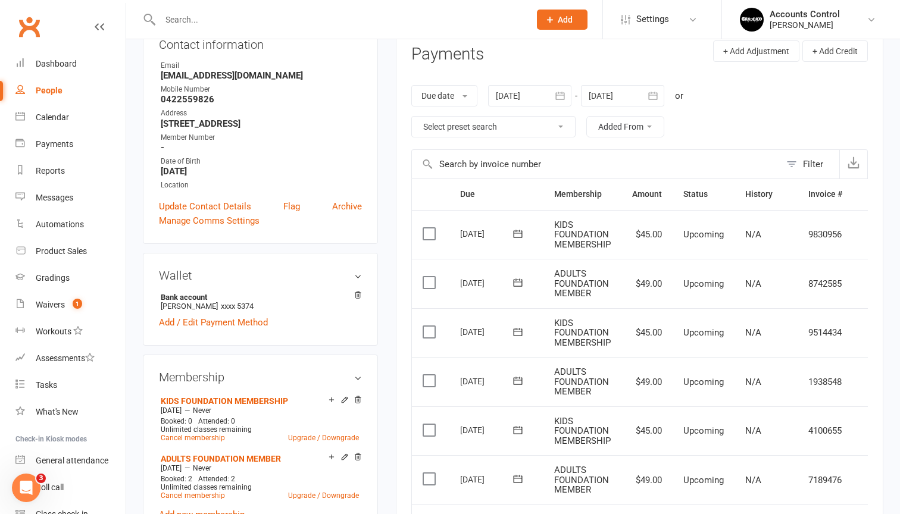
scroll to position [152, 0]
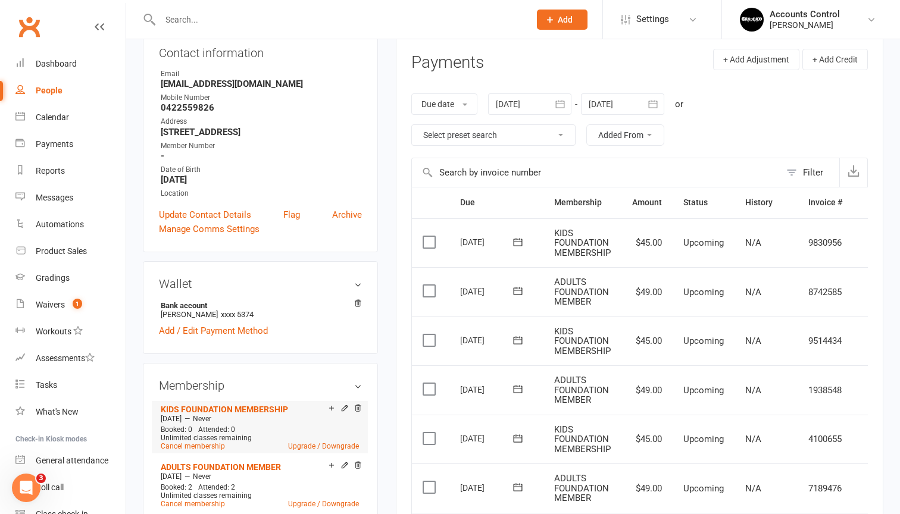
click at [251, 413] on li "KIDS FOUNDATION MEMBERSHIP Jul 25 2025 — Never Booked: 0 Attended: 0 Unlimited …" at bounding box center [260, 427] width 204 height 52
click at [246, 414] on link "KIDS FOUNDATION MEMBERSHIP" at bounding box center [224, 410] width 127 height 10
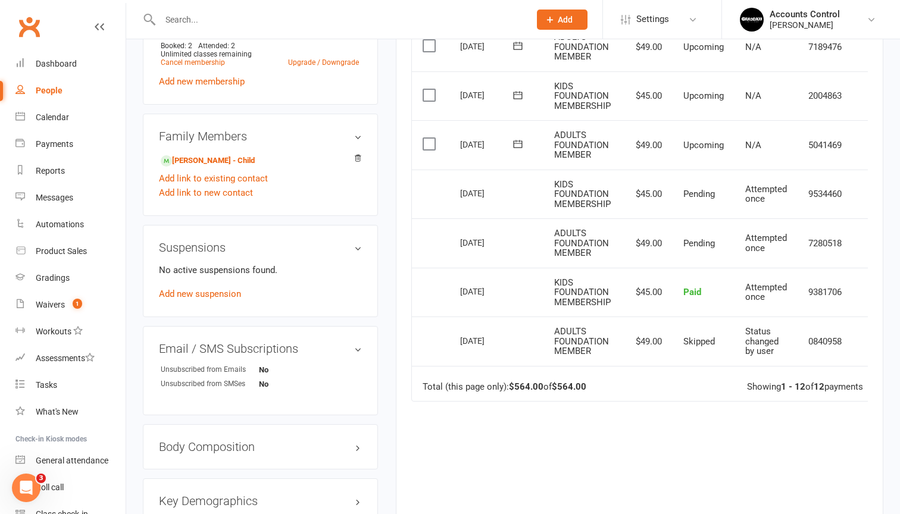
scroll to position [605, 0]
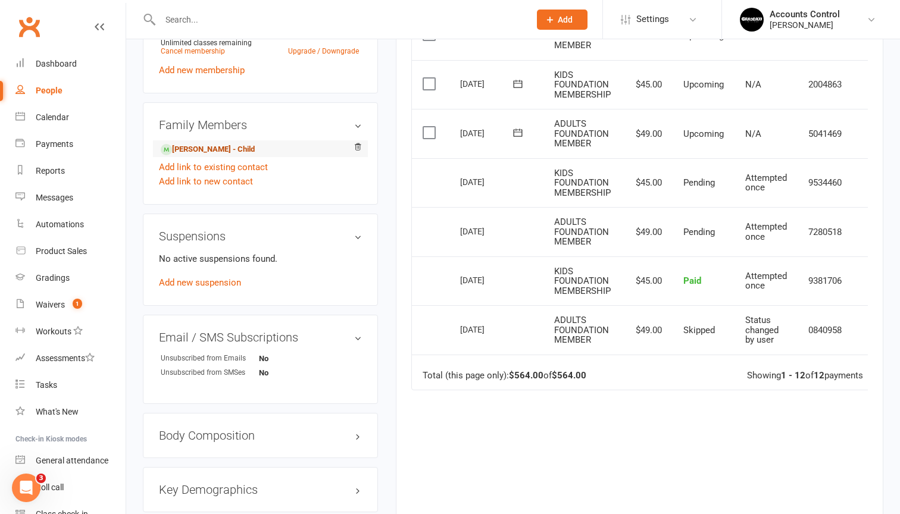
click at [226, 155] on link "Aiden Vekony - Child" at bounding box center [208, 149] width 94 height 13
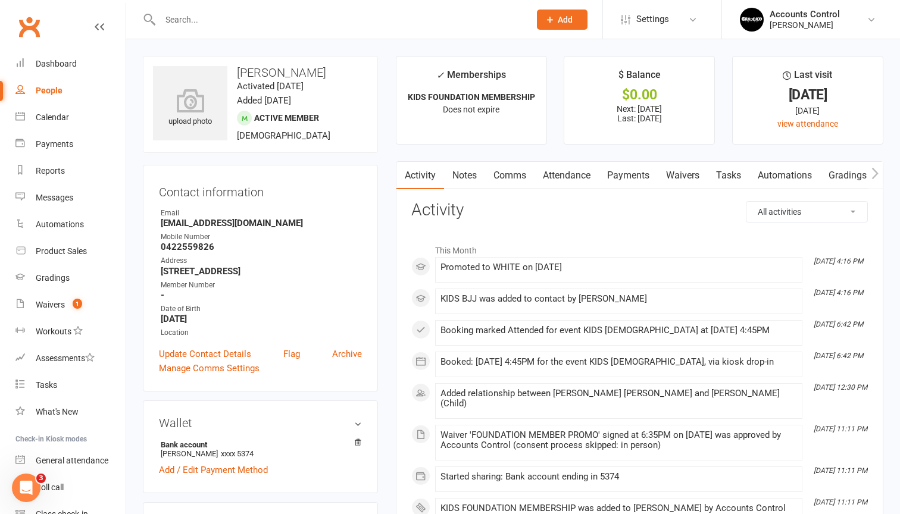
click at [638, 176] on link "Payments" at bounding box center [628, 175] width 59 height 27
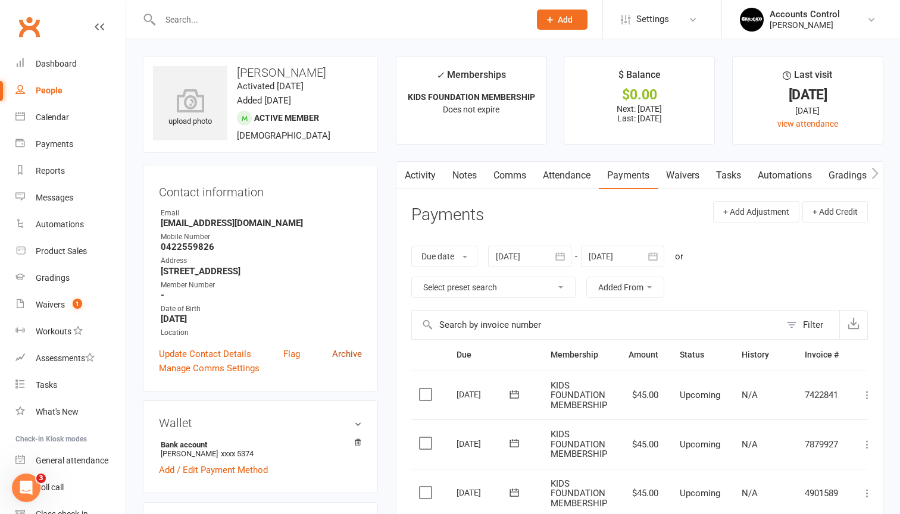
click at [347, 361] on link "Archive" at bounding box center [347, 354] width 30 height 14
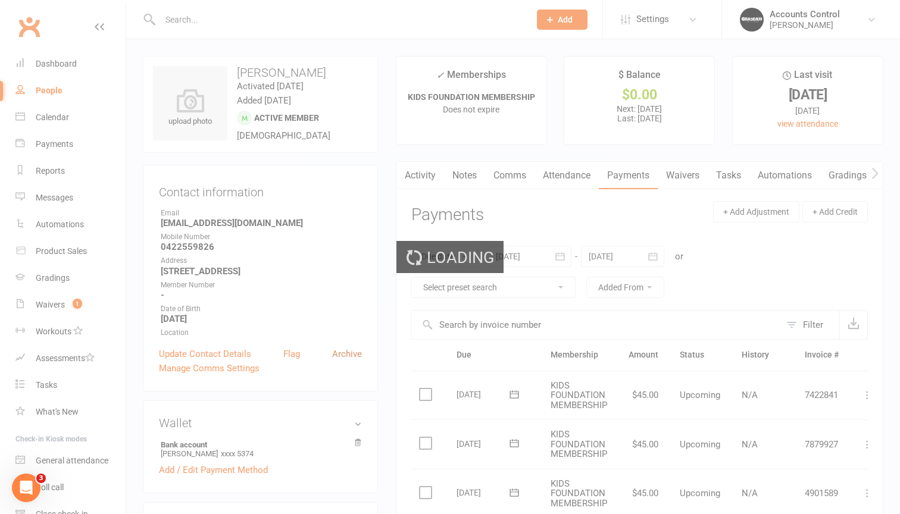
select select "50"
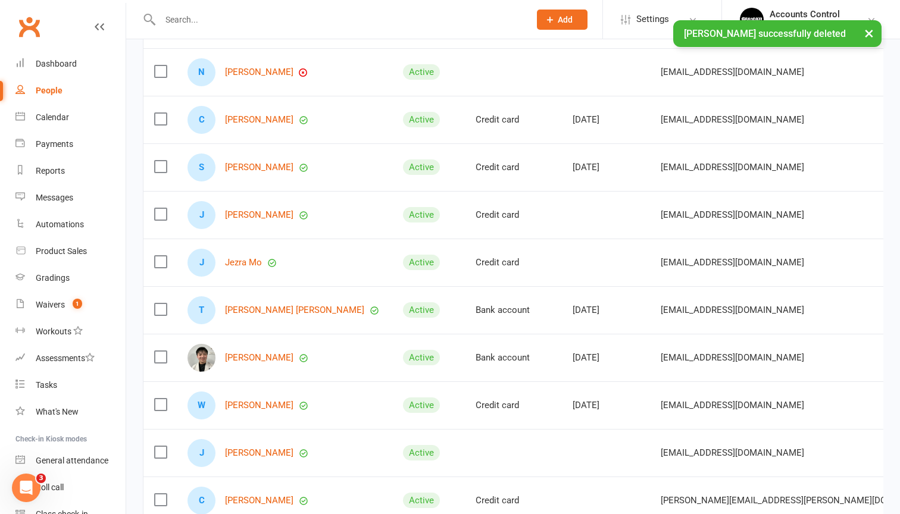
scroll to position [832, 0]
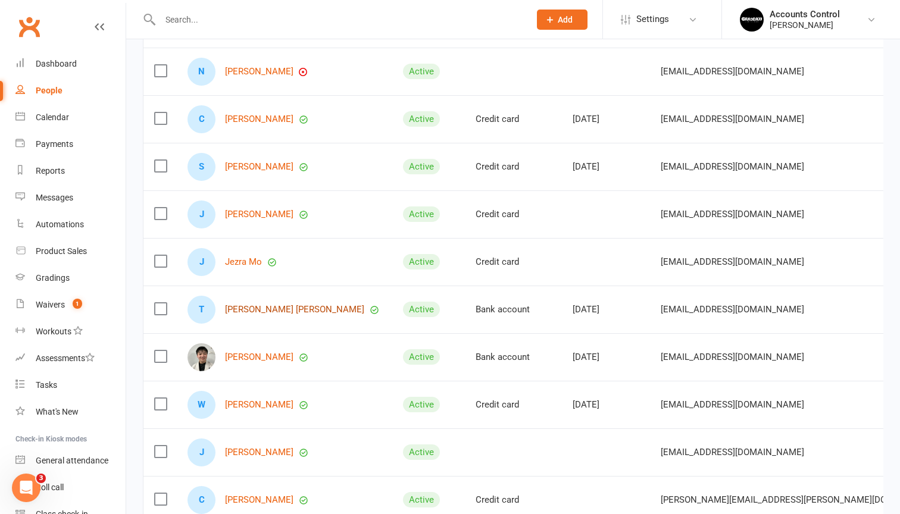
click at [311, 311] on link "[PERSON_NAME] [PERSON_NAME]" at bounding box center [294, 310] width 139 height 10
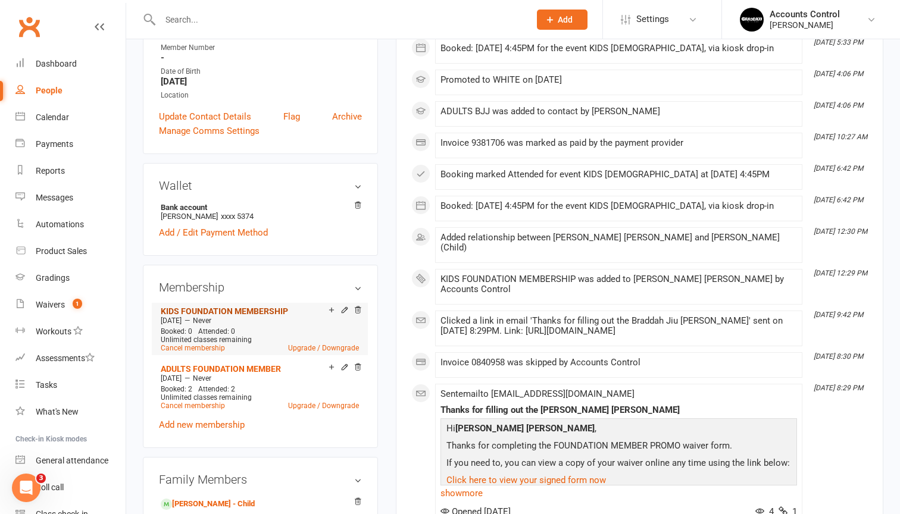
scroll to position [251, 0]
click at [344, 314] on icon at bounding box center [345, 310] width 8 height 8
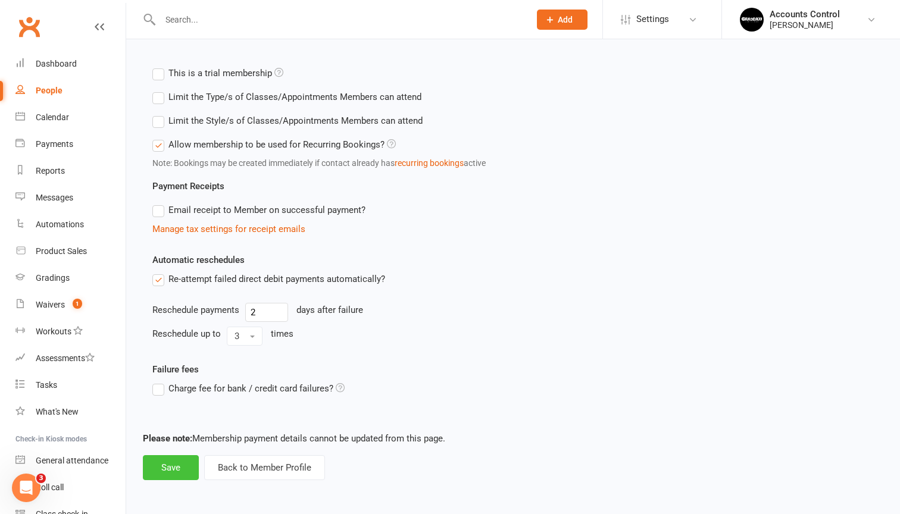
scroll to position [448, 0]
click at [163, 463] on button "Save" at bounding box center [171, 467] width 56 height 25
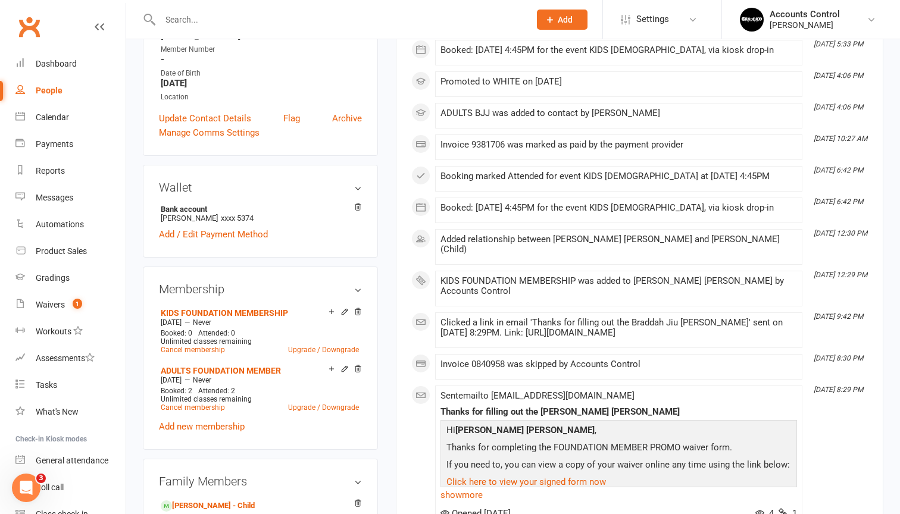
scroll to position [249, 0]
click at [219, 317] on link "KIDS FOUNDATION MEMBERSHIP" at bounding box center [224, 313] width 127 height 10
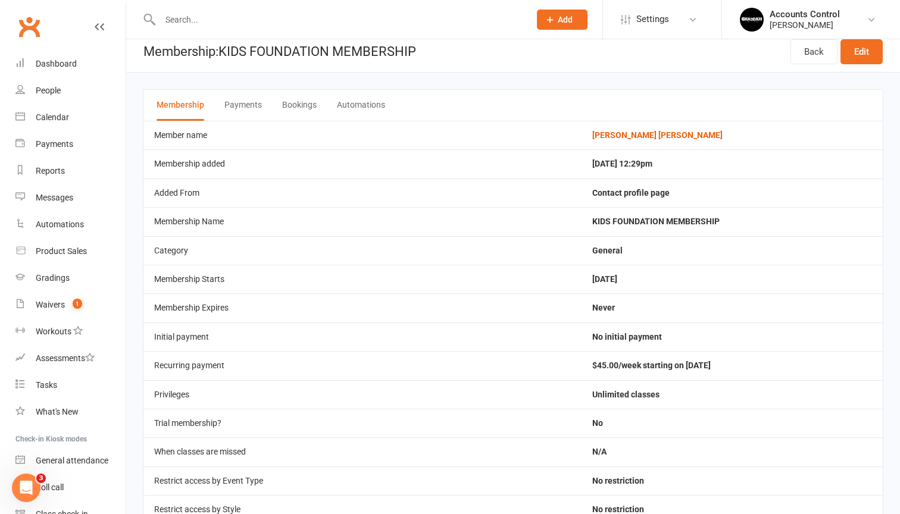
scroll to position [10, 0]
click at [228, 98] on button "Payments" at bounding box center [243, 104] width 38 height 31
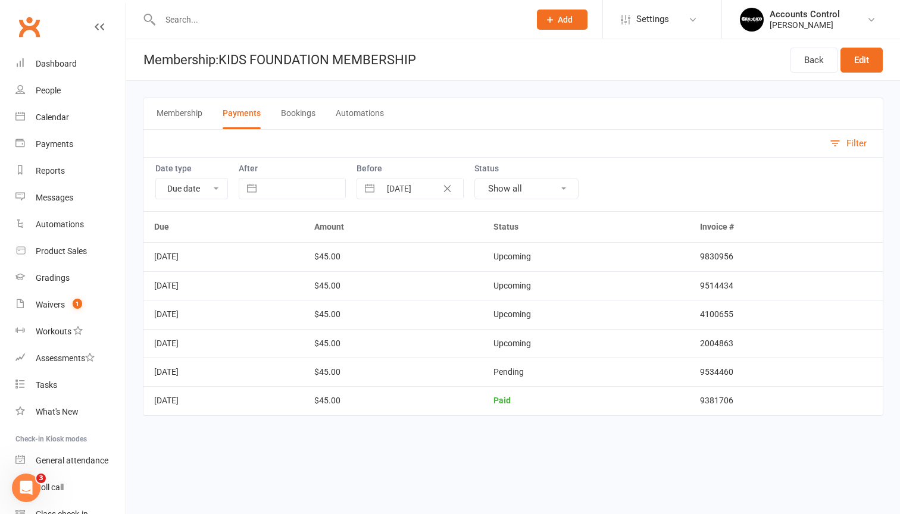
click at [255, 185] on button "button" at bounding box center [251, 189] width 21 height 20
select select "6"
select select "2025"
select select "7"
select select "2025"
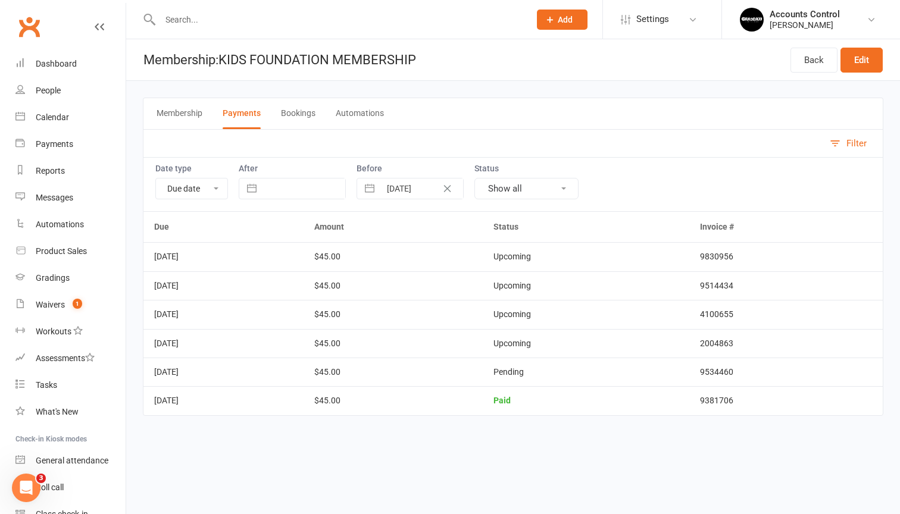
select select "8"
select select "2025"
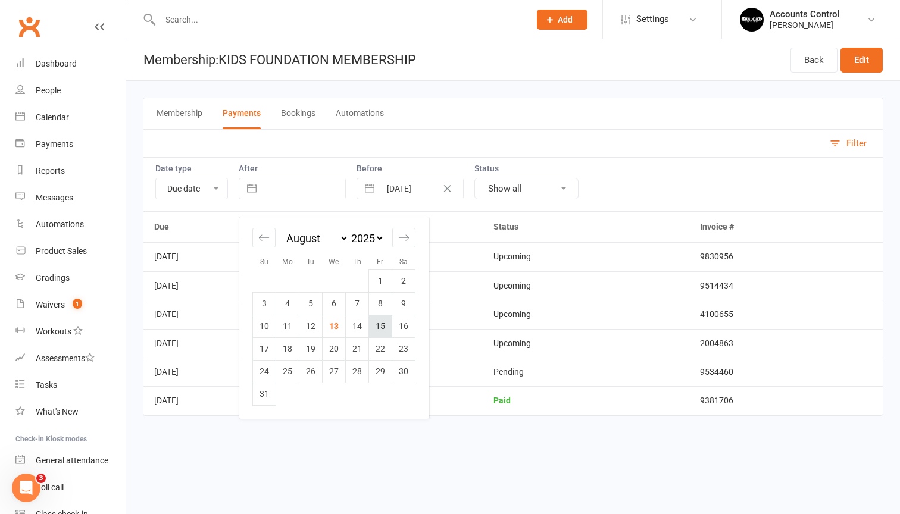
click at [380, 320] on td "15" at bounding box center [380, 326] width 23 height 23
type input "[DATE]"
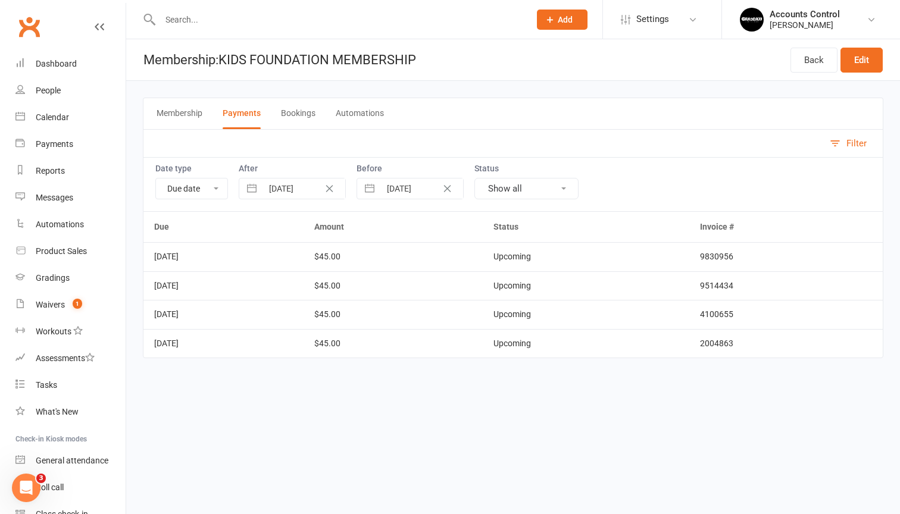
click at [344, 116] on button "Automations" at bounding box center [360, 113] width 48 height 31
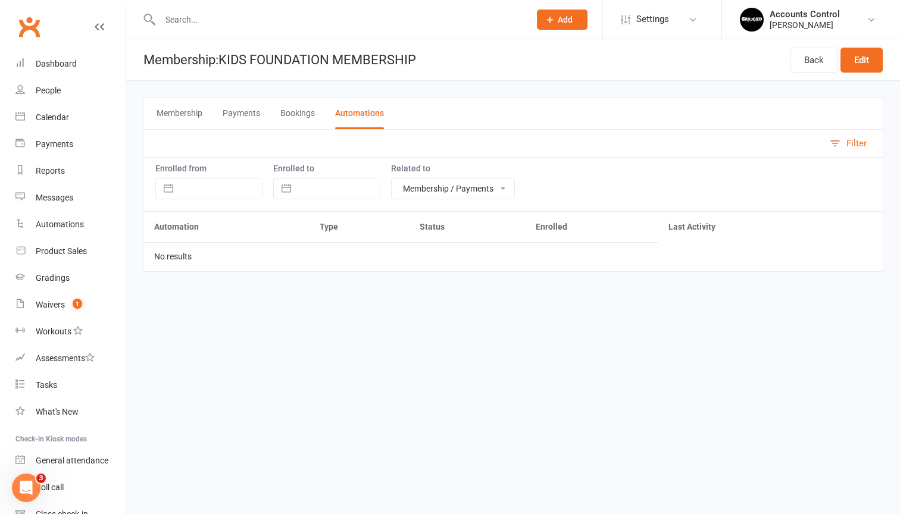
click at [301, 111] on button "Bookings" at bounding box center [297, 113] width 35 height 31
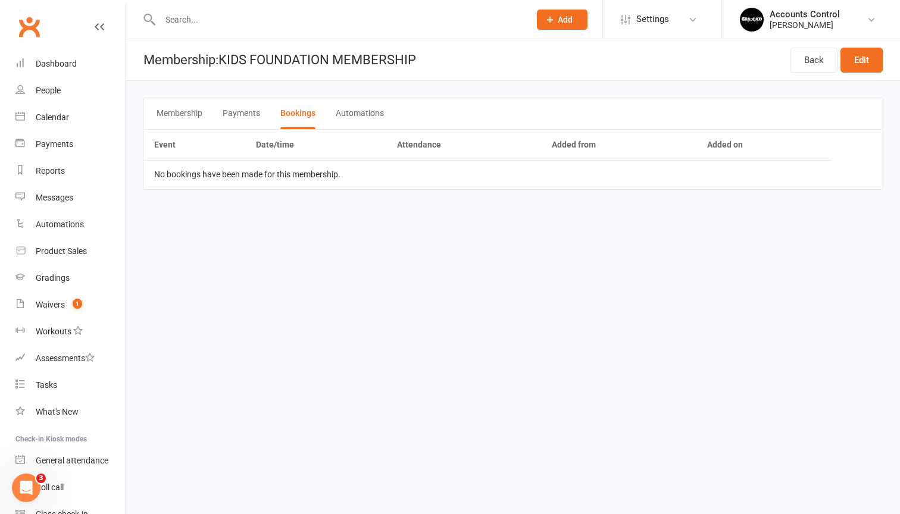
click at [238, 110] on button "Payments" at bounding box center [242, 113] width 38 height 31
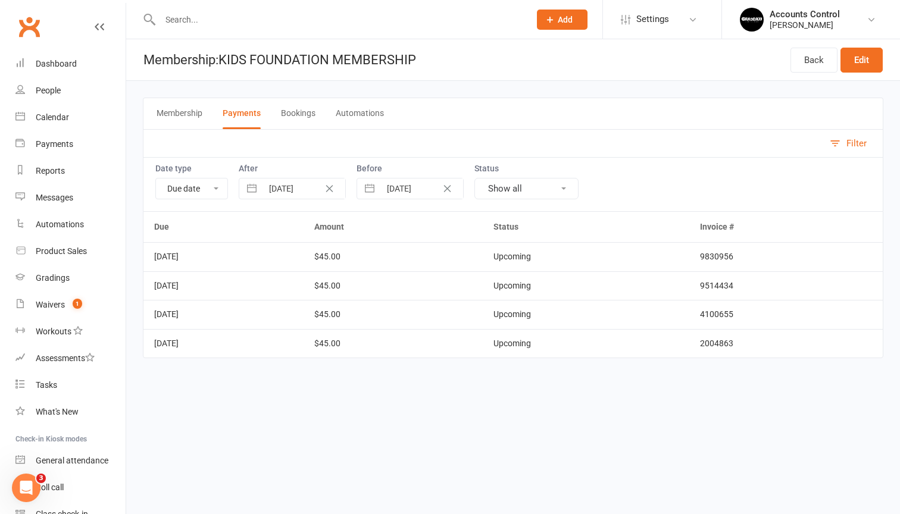
click at [202, 113] on button "Membership" at bounding box center [180, 113] width 46 height 31
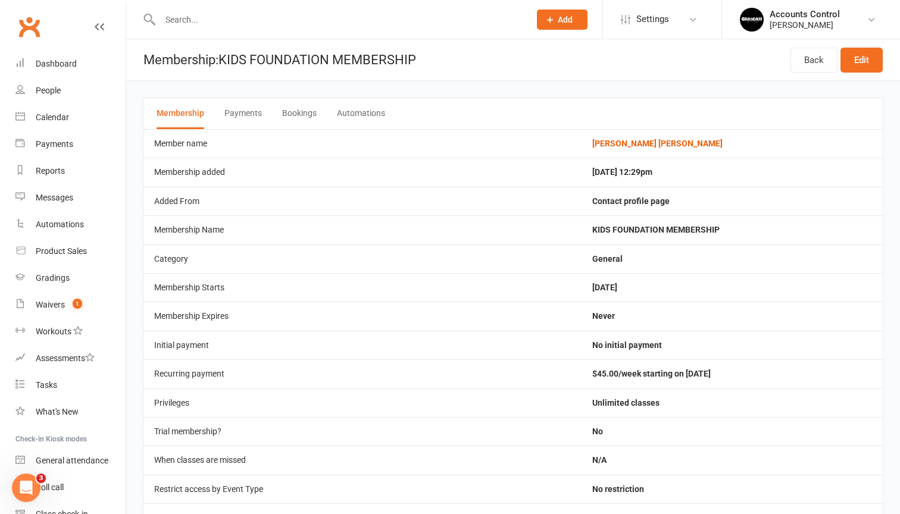
click at [241, 113] on button "Payments" at bounding box center [243, 113] width 38 height 31
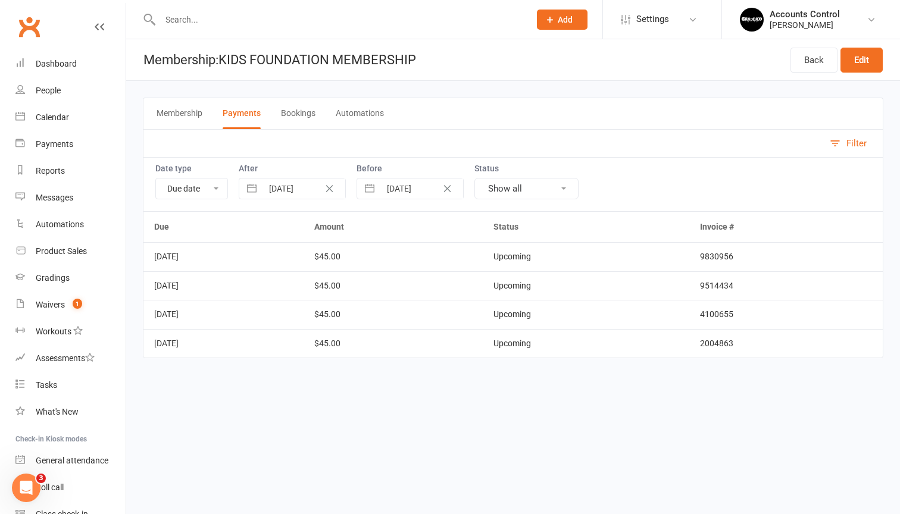
click at [191, 110] on button "Membership" at bounding box center [180, 113] width 46 height 31
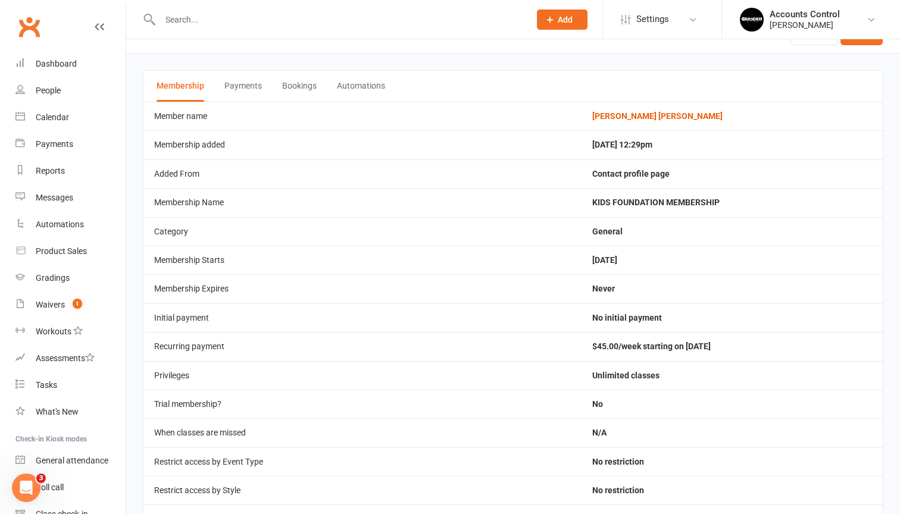
scroll to position [40, 0]
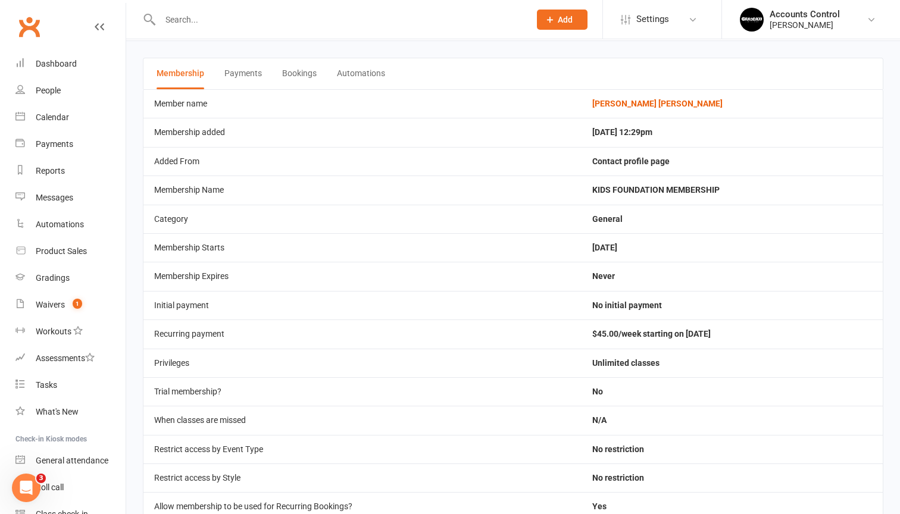
click at [681, 332] on td "$45.00/week starting on 6 Aug 2025" at bounding box center [732, 334] width 301 height 29
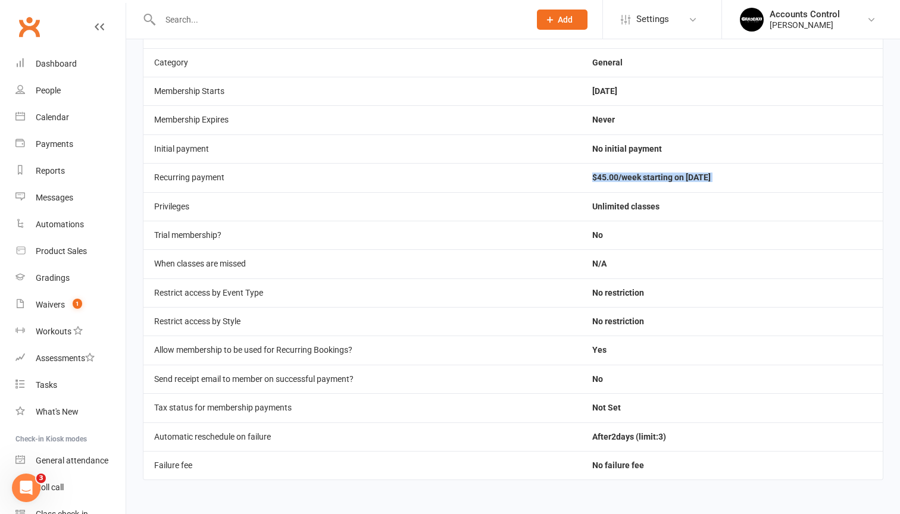
scroll to position [202, 0]
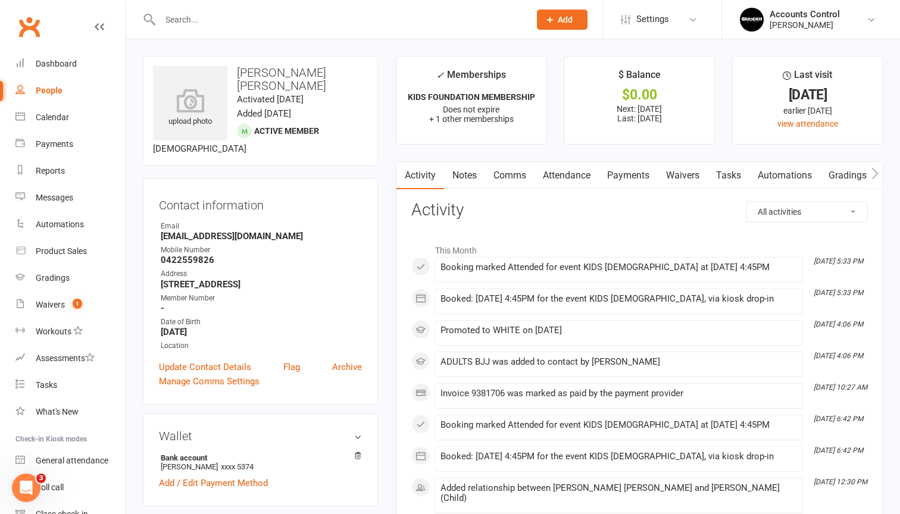
click at [799, 168] on link "Automations" at bounding box center [785, 175] width 71 height 27
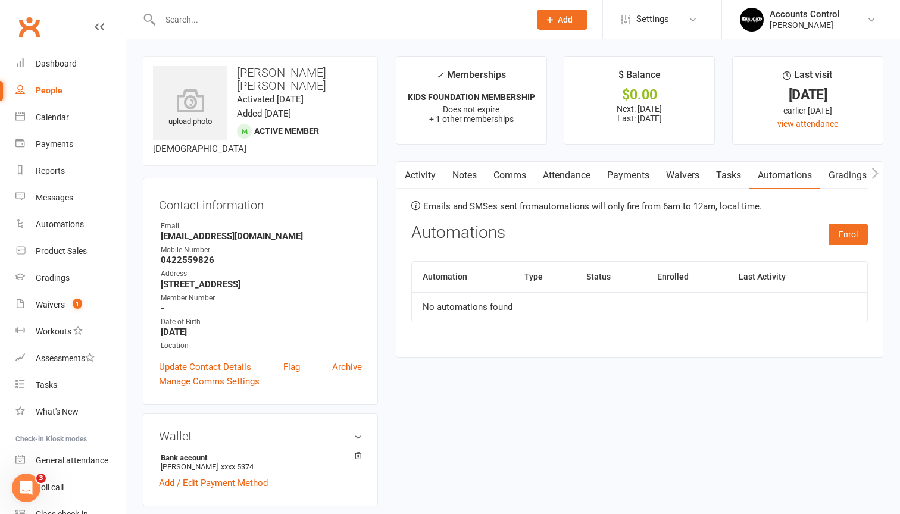
click at [627, 174] on link "Payments" at bounding box center [628, 175] width 59 height 27
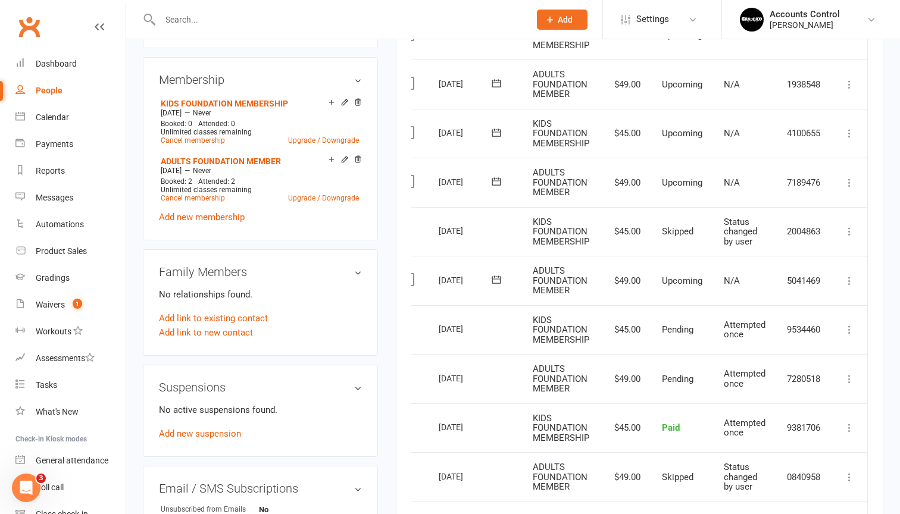
scroll to position [458, 0]
click at [848, 127] on icon at bounding box center [850, 133] width 12 height 12
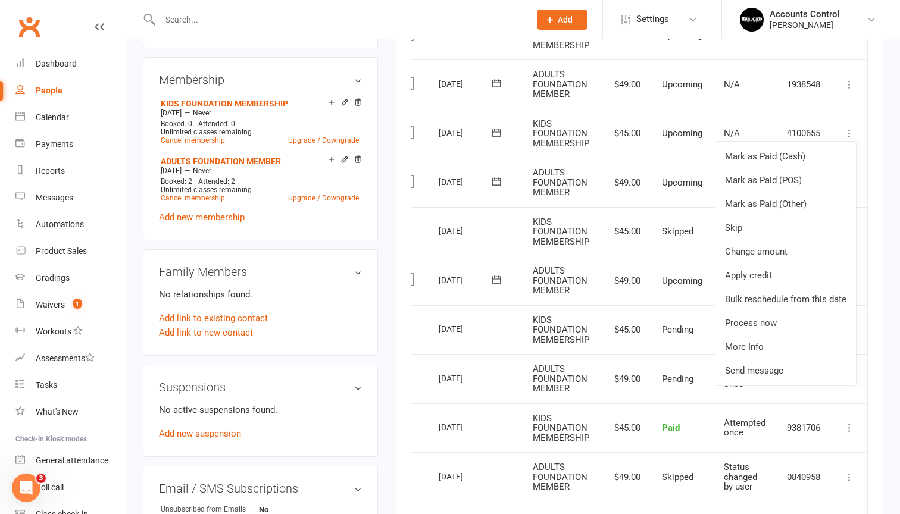
click at [882, 245] on div "Activity Notes Comms Attendance Payments Waivers Tasks Automations Gradings / P…" at bounding box center [640, 206] width 488 height 1007
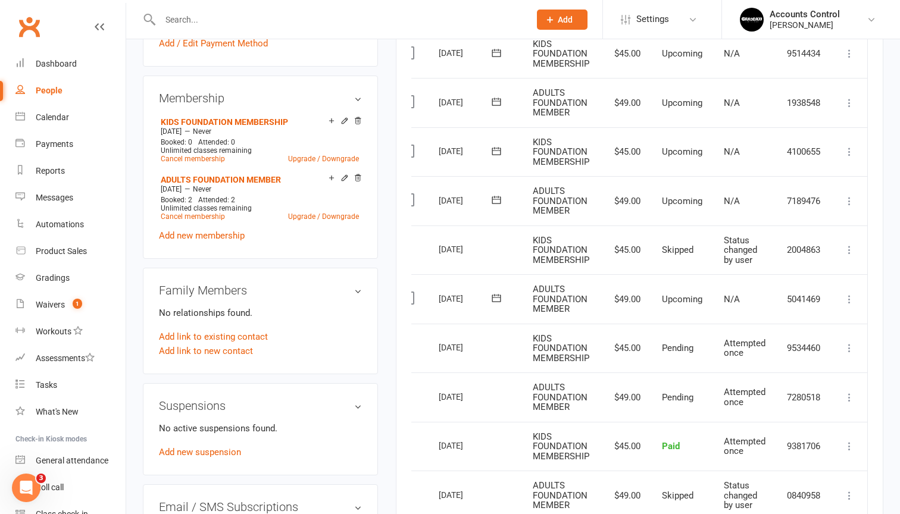
scroll to position [441, 0]
click at [850, 146] on icon at bounding box center [850, 151] width 12 height 12
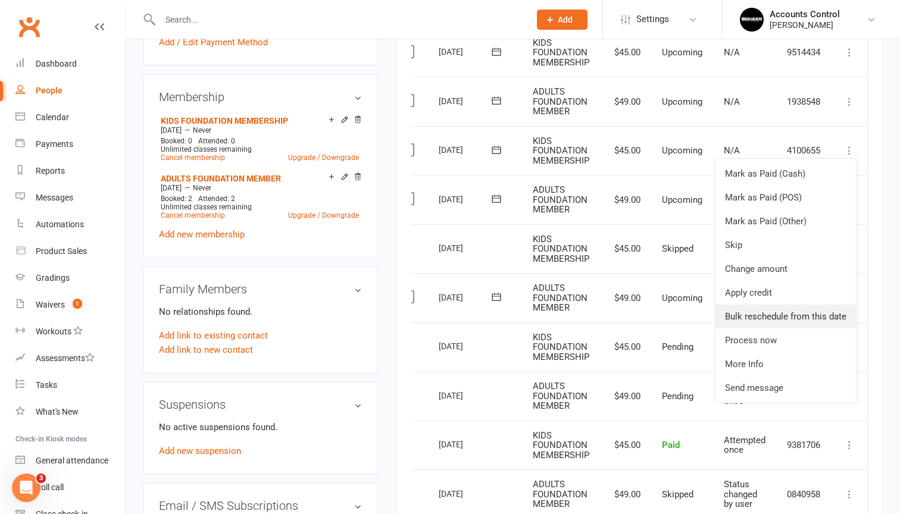
click at [765, 313] on link "Bulk reschedule from this date" at bounding box center [786, 317] width 140 height 24
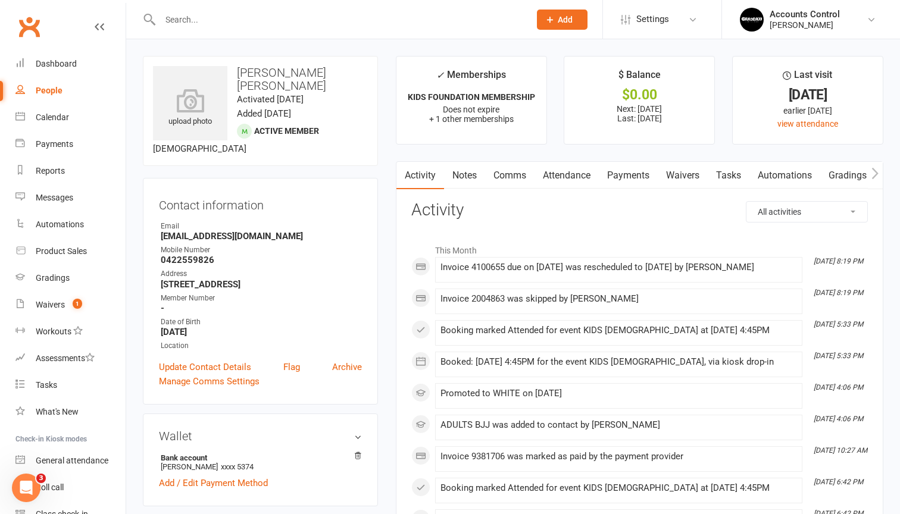
click at [628, 169] on link "Payments" at bounding box center [628, 175] width 59 height 27
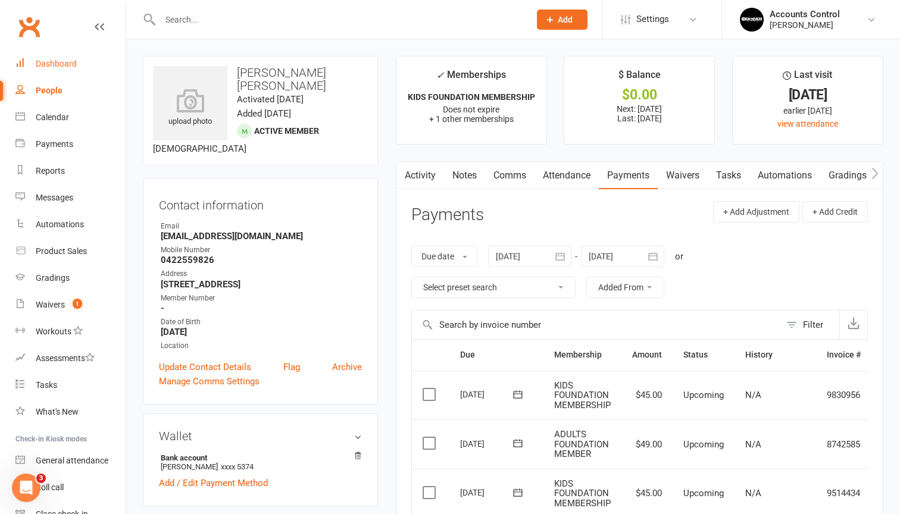
click at [65, 68] on link "Dashboard" at bounding box center [70, 64] width 110 height 27
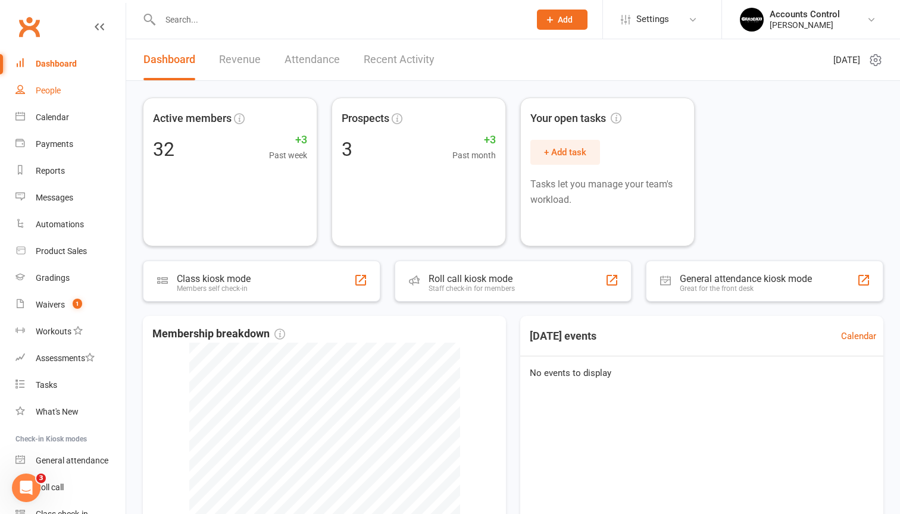
drag, startPoint x: 65, startPoint y: 68, endPoint x: 54, endPoint y: 78, distance: 14.8
click at [65, 69] on link "Dashboard" at bounding box center [70, 64] width 110 height 27
